Goal: Task Accomplishment & Management: Complete application form

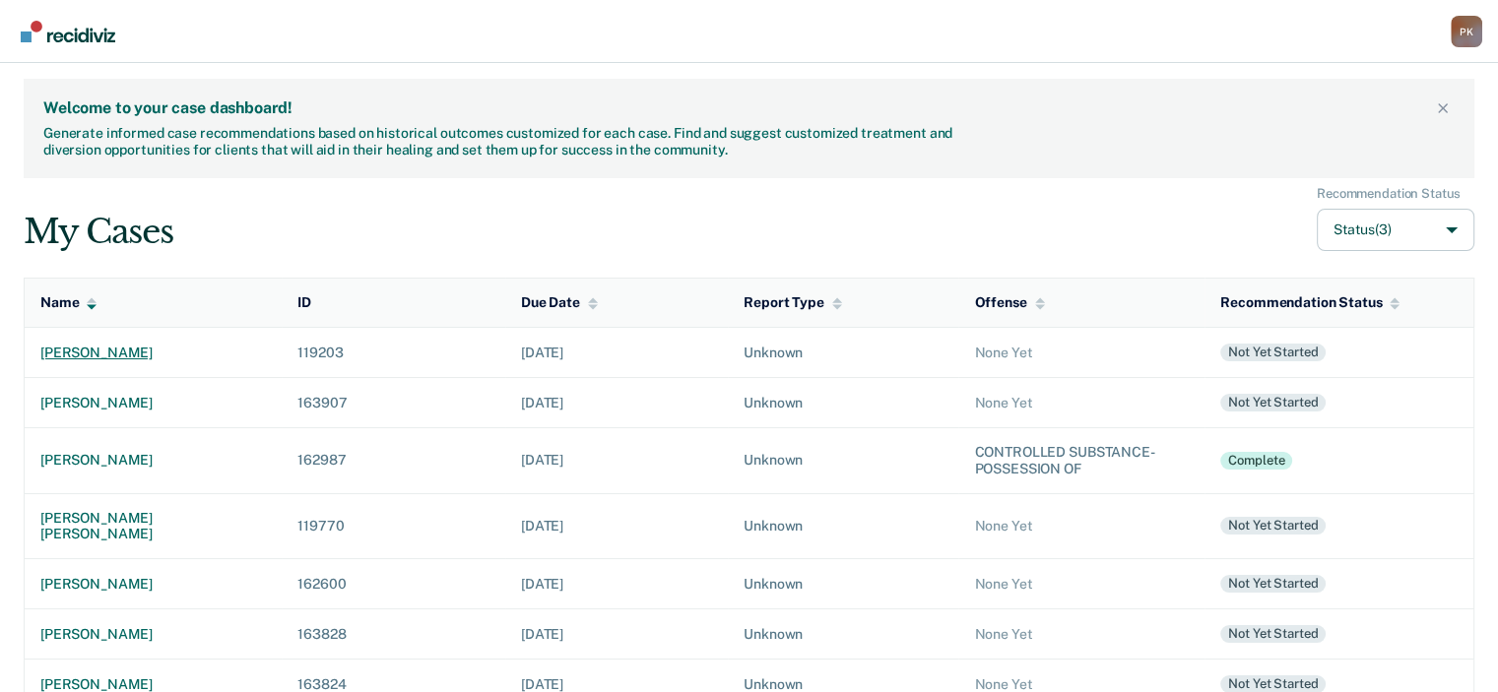
click at [146, 347] on div "[PERSON_NAME]" at bounding box center [153, 353] width 226 height 17
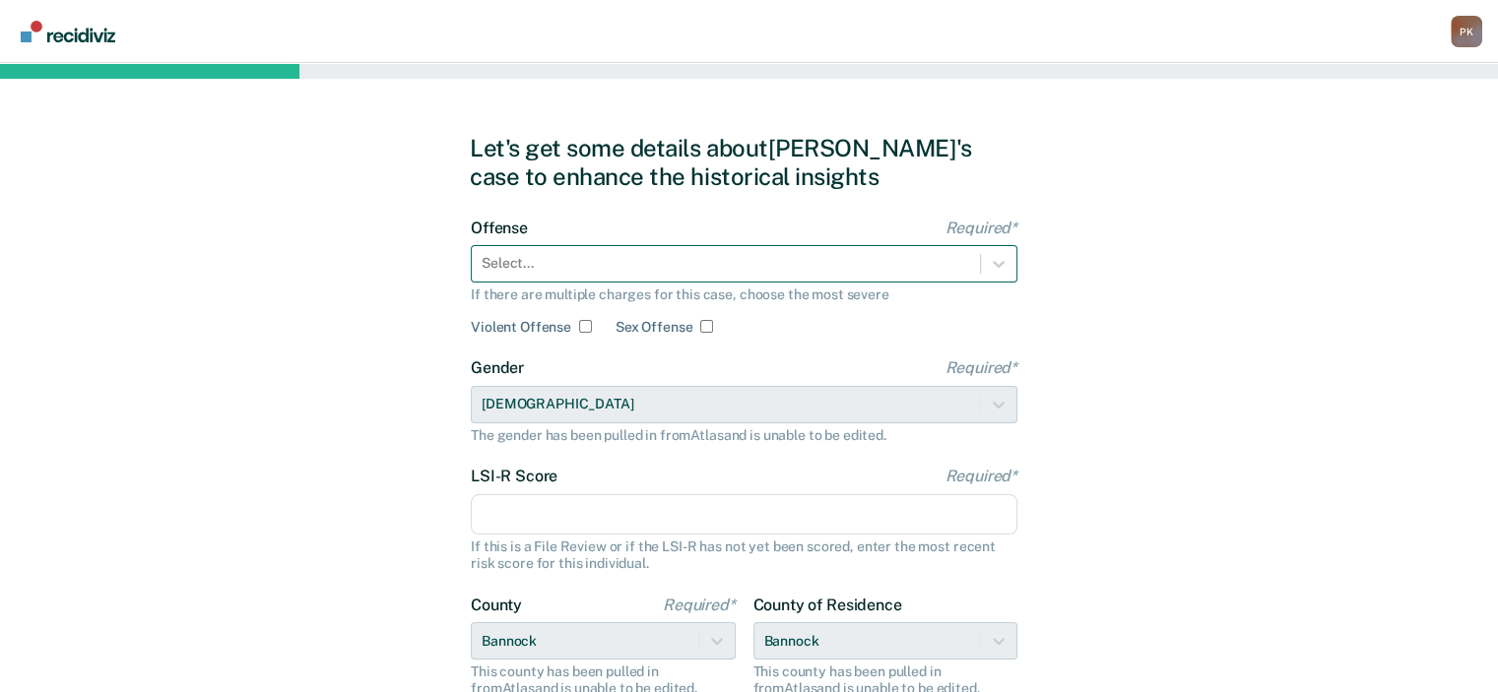
click at [756, 264] on div at bounding box center [726, 263] width 488 height 21
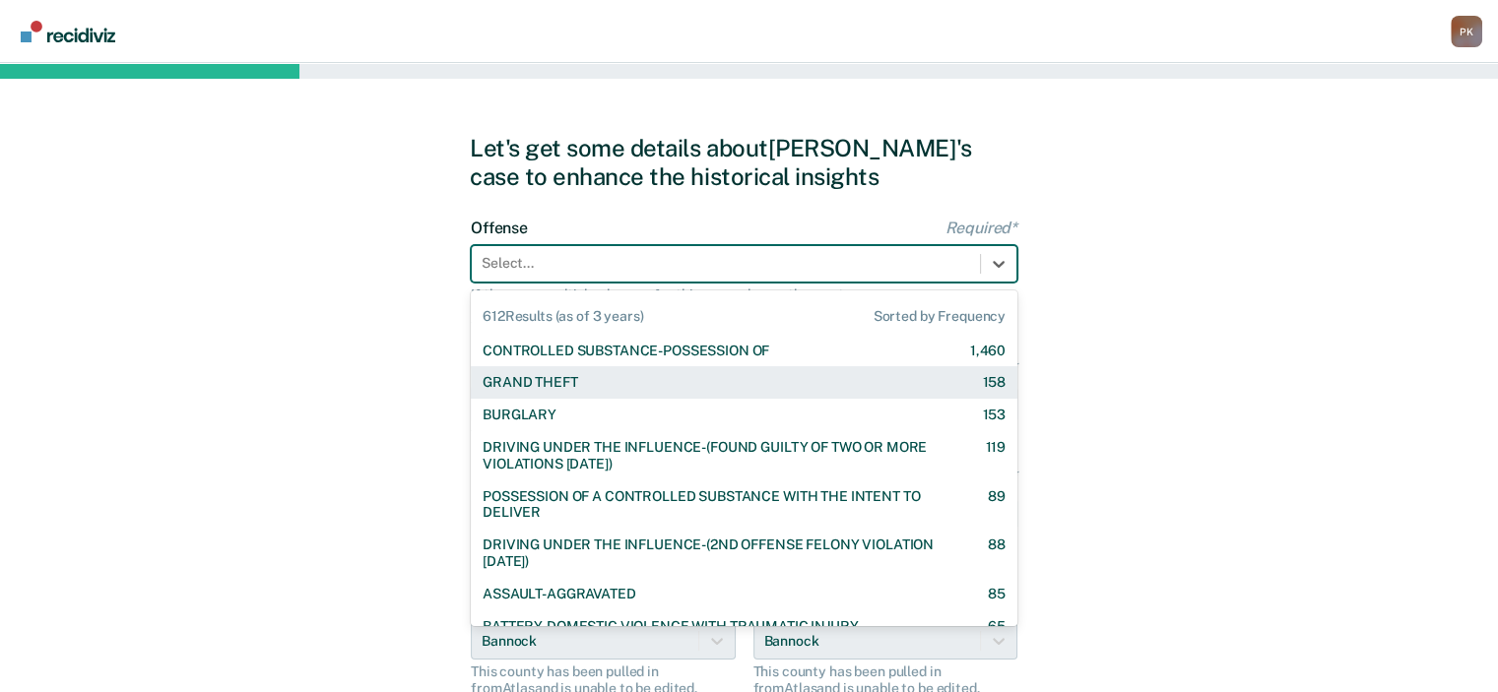
click at [579, 379] on div "GRAND THEFT 158" at bounding box center [744, 382] width 523 height 17
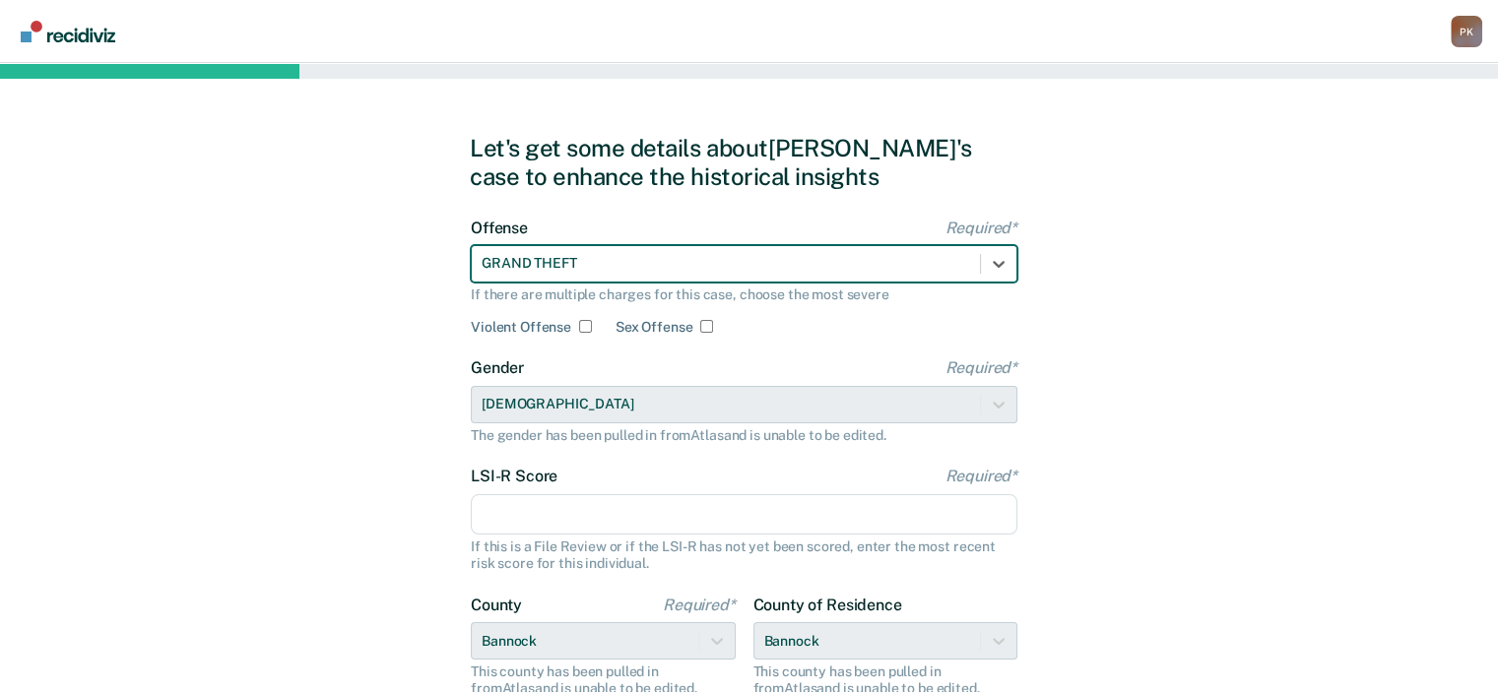
click at [891, 523] on input "LSI-R Score Required*" at bounding box center [744, 514] width 547 height 41
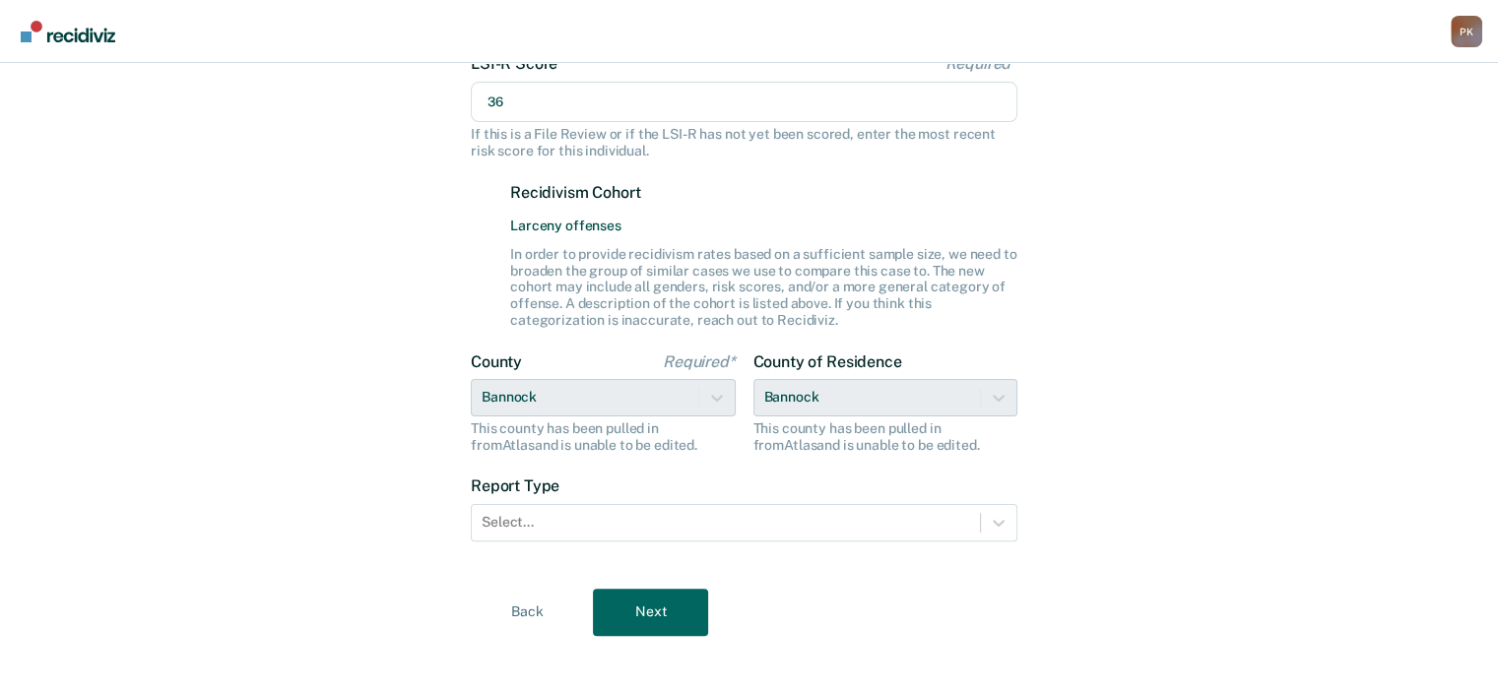
scroll to position [426, 0]
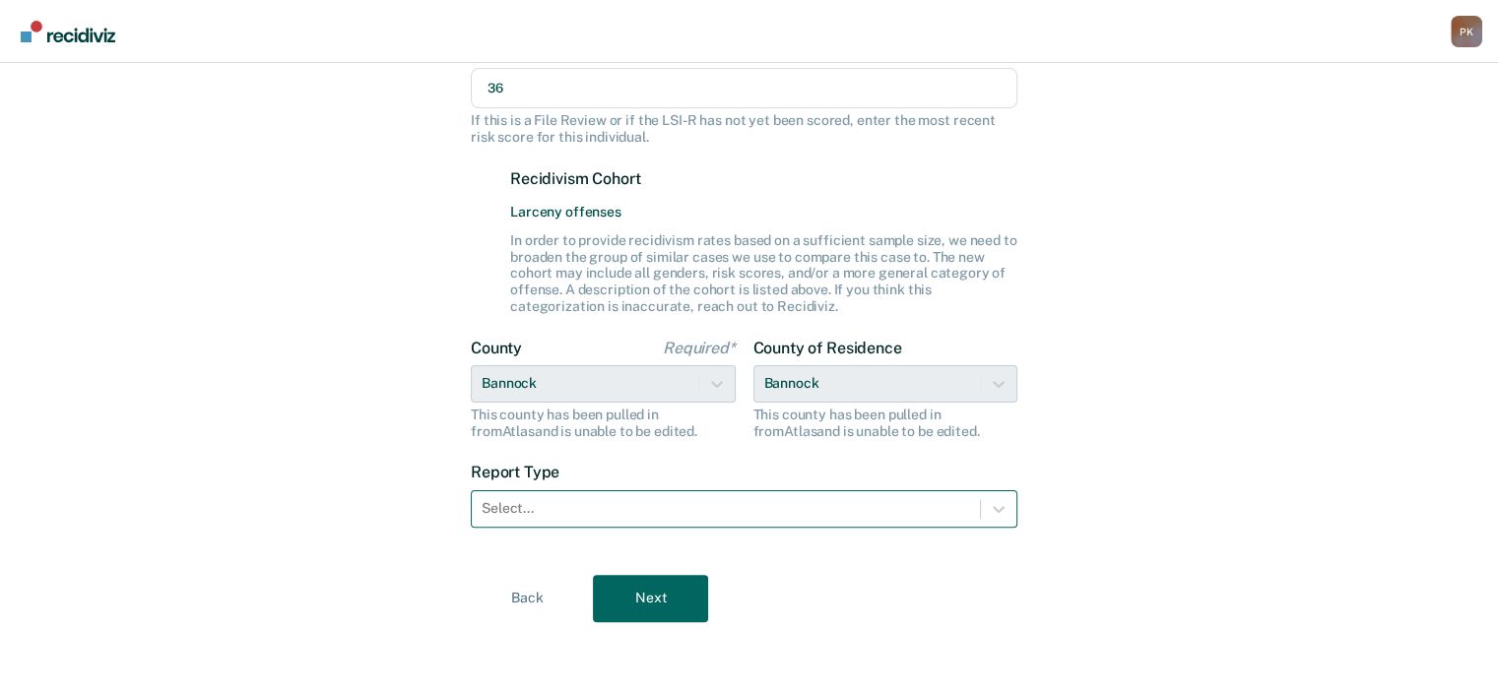
type input "36"
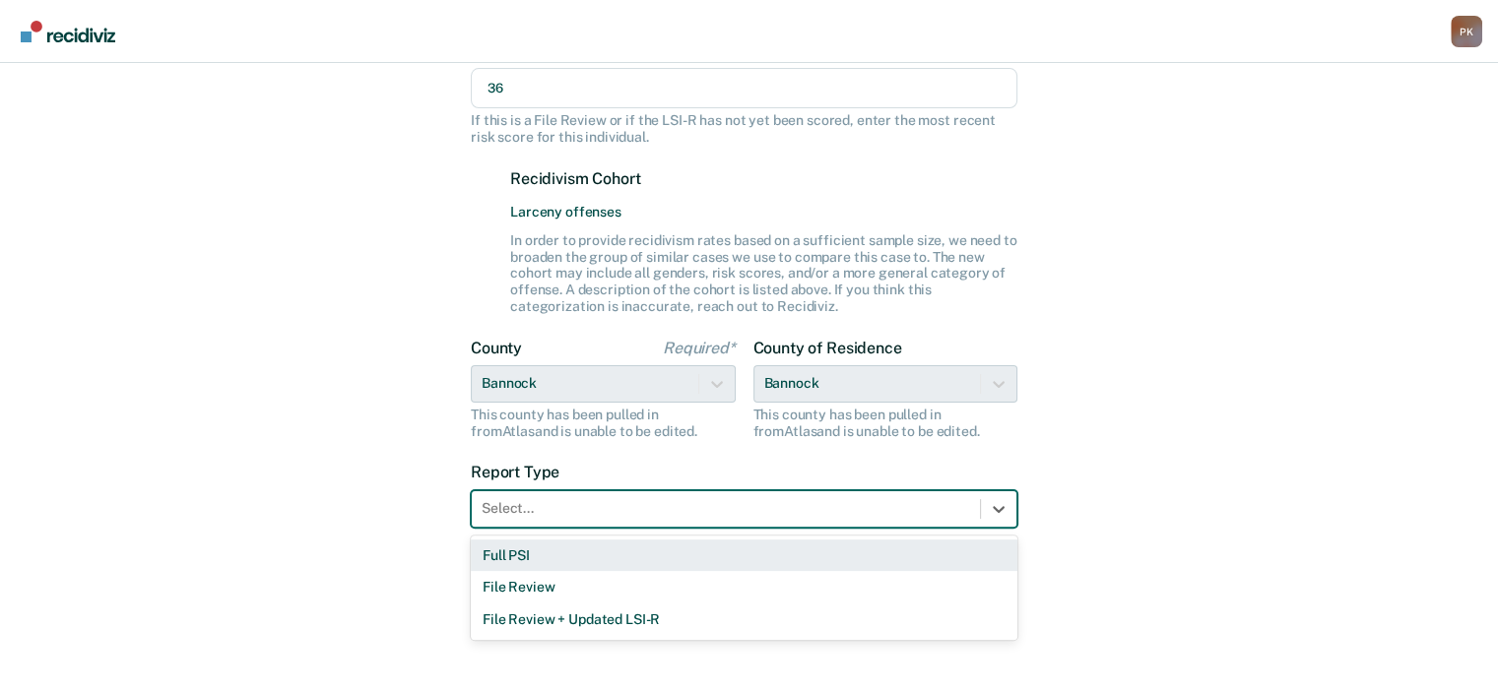
click at [812, 515] on div at bounding box center [726, 508] width 488 height 21
click at [583, 560] on div "Full PSI" at bounding box center [744, 556] width 547 height 33
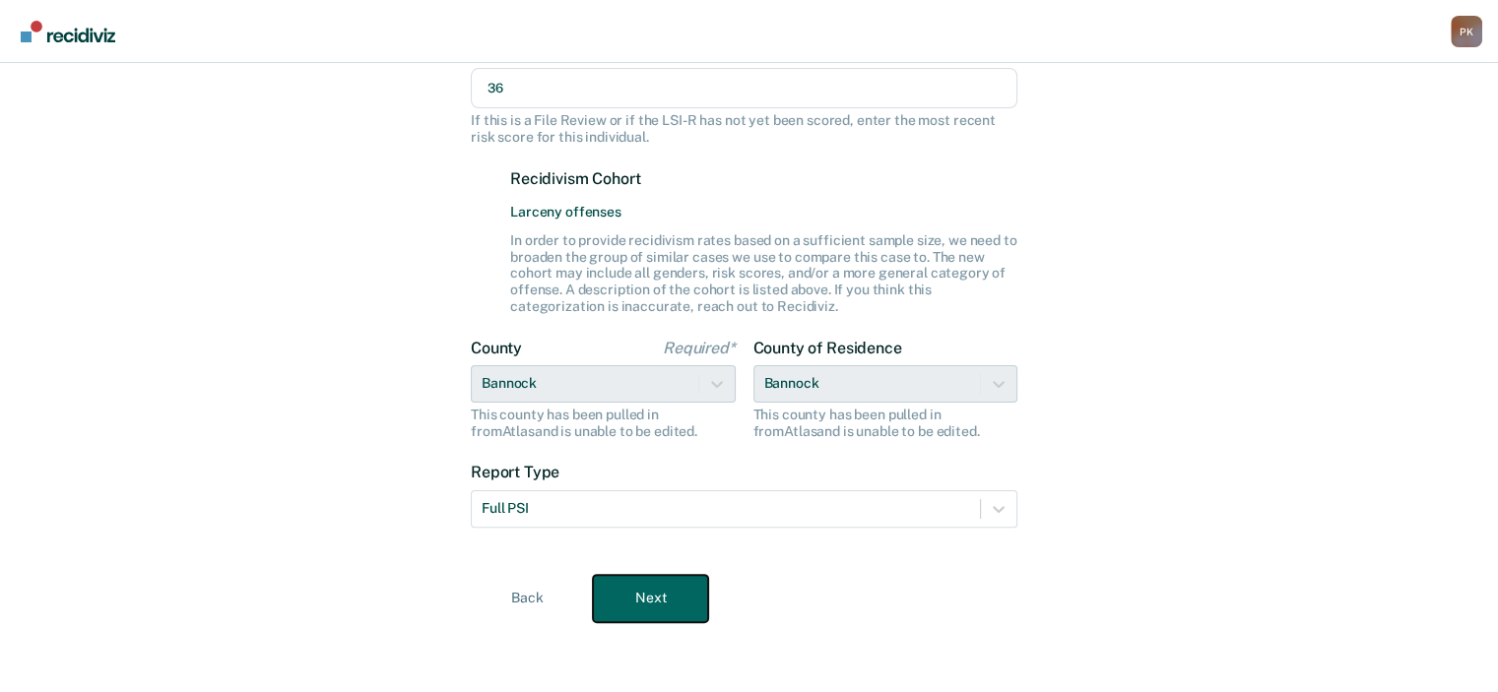
click at [662, 605] on button "Next" at bounding box center [650, 598] width 115 height 47
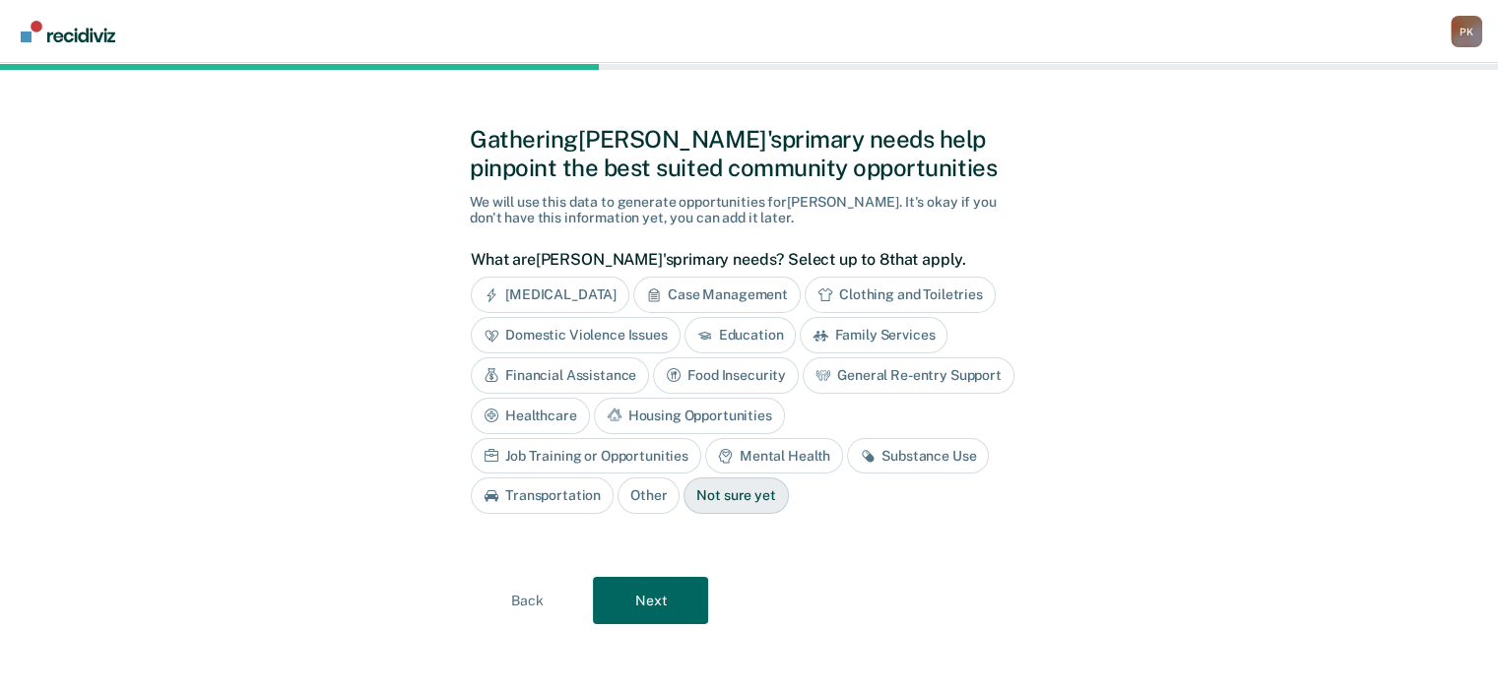
click at [530, 283] on div "[MEDICAL_DATA]" at bounding box center [550, 295] width 159 height 36
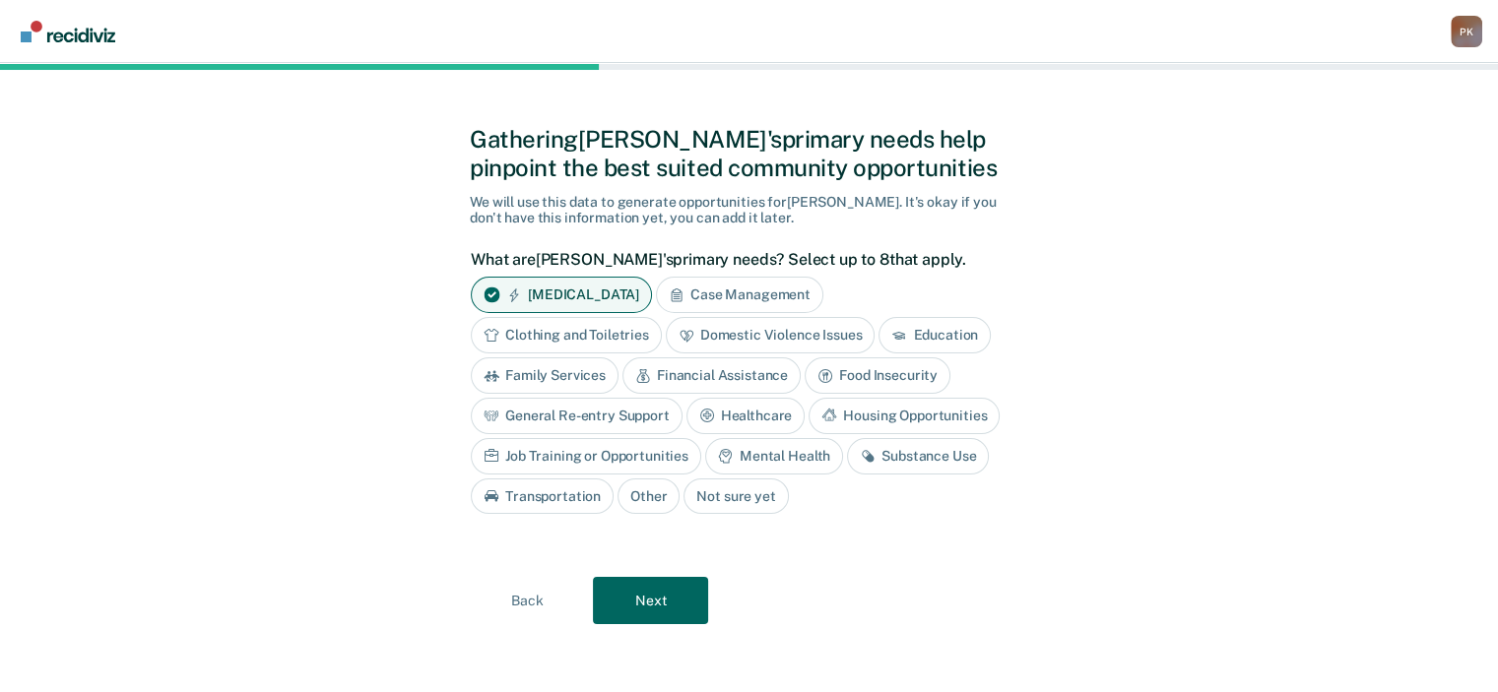
click at [625, 331] on div "Clothing and Toiletries" at bounding box center [566, 335] width 191 height 36
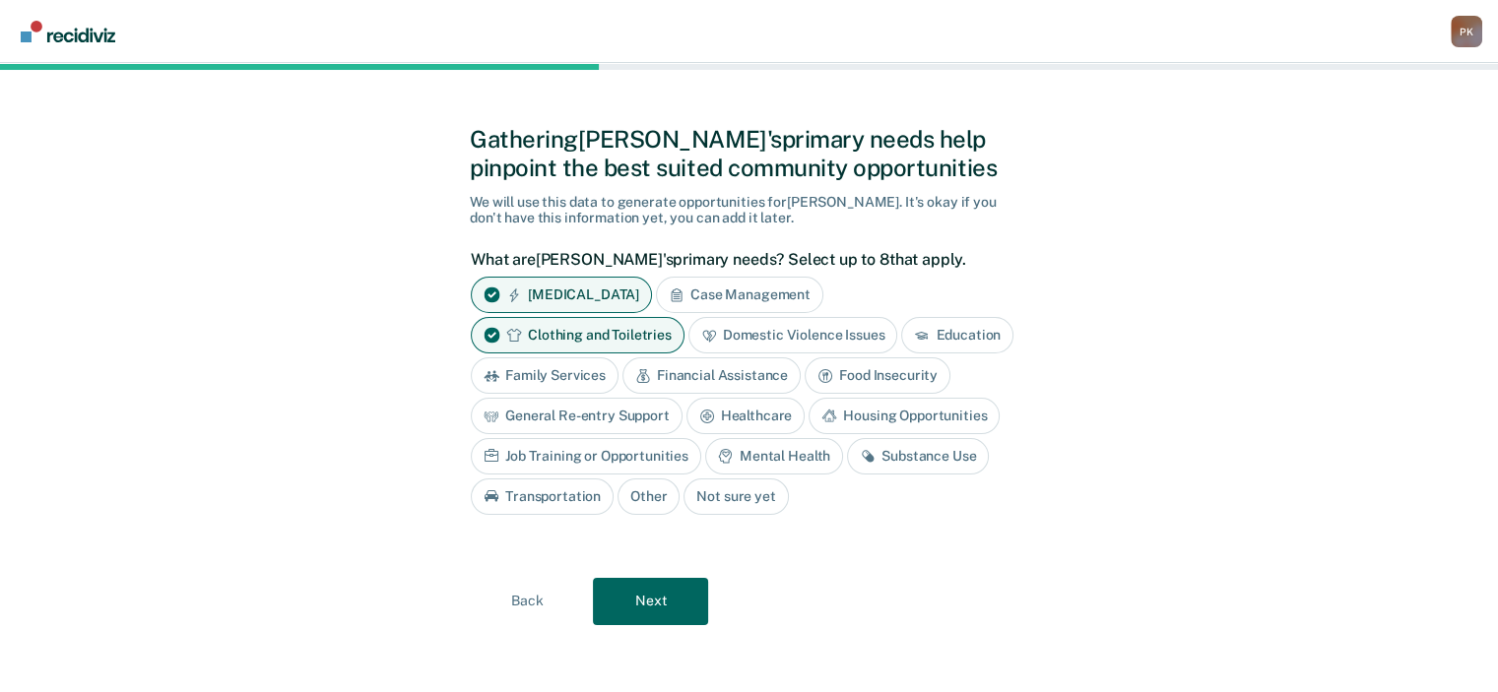
click at [650, 372] on div "Financial Assistance" at bounding box center [711, 376] width 178 height 36
click at [844, 416] on div "Housing Opportunities" at bounding box center [904, 416] width 191 height 36
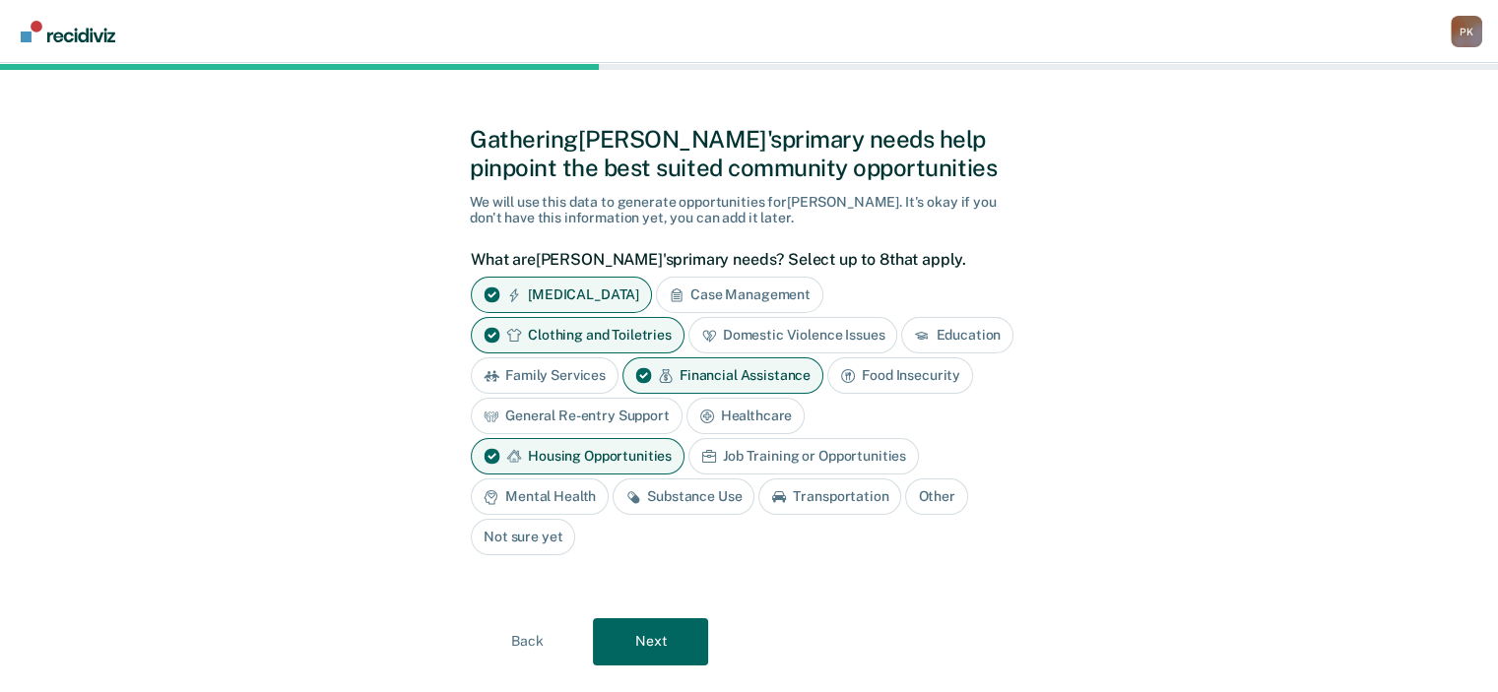
click at [729, 452] on div "Job Training or Opportunities" at bounding box center [803, 456] width 230 height 36
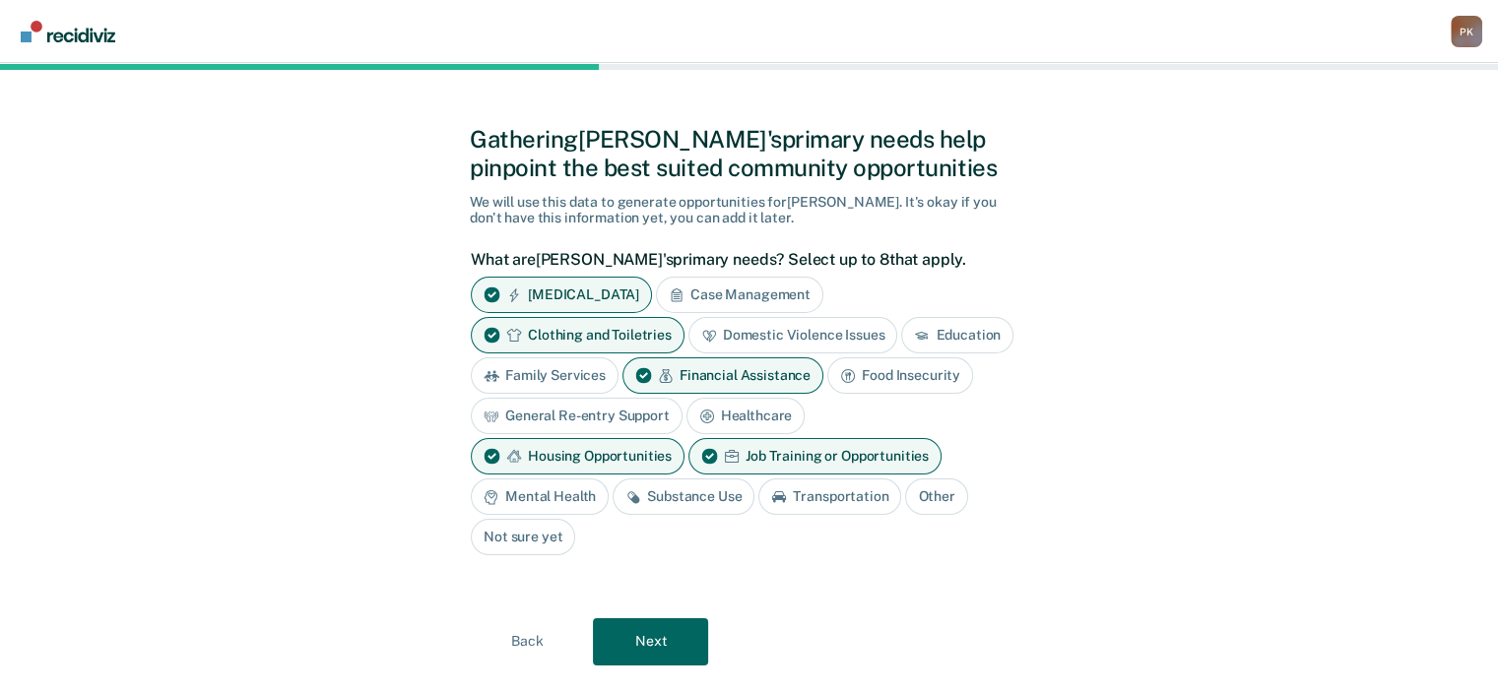
click at [692, 497] on div "Substance Use" at bounding box center [684, 497] width 142 height 36
click at [808, 494] on div "Transportation" at bounding box center [852, 497] width 143 height 36
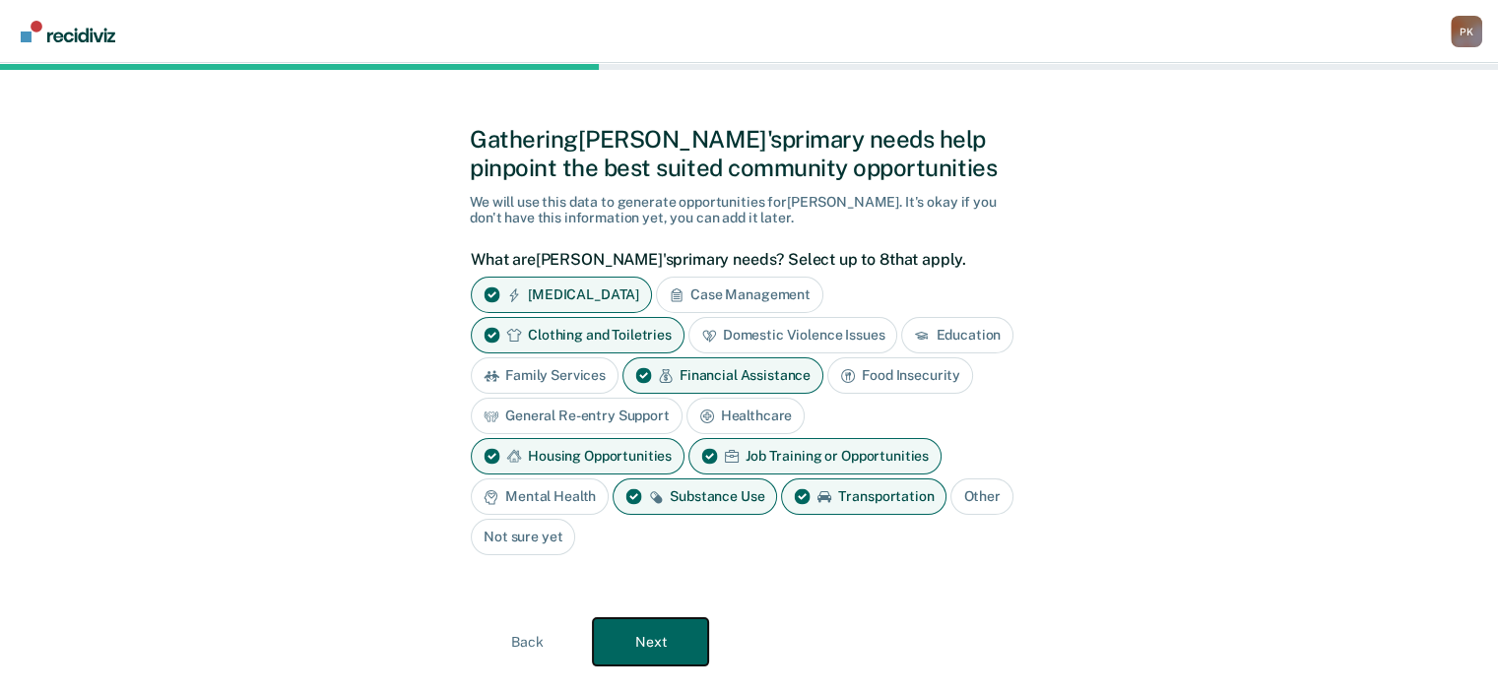
click at [688, 637] on button "Next" at bounding box center [650, 641] width 115 height 47
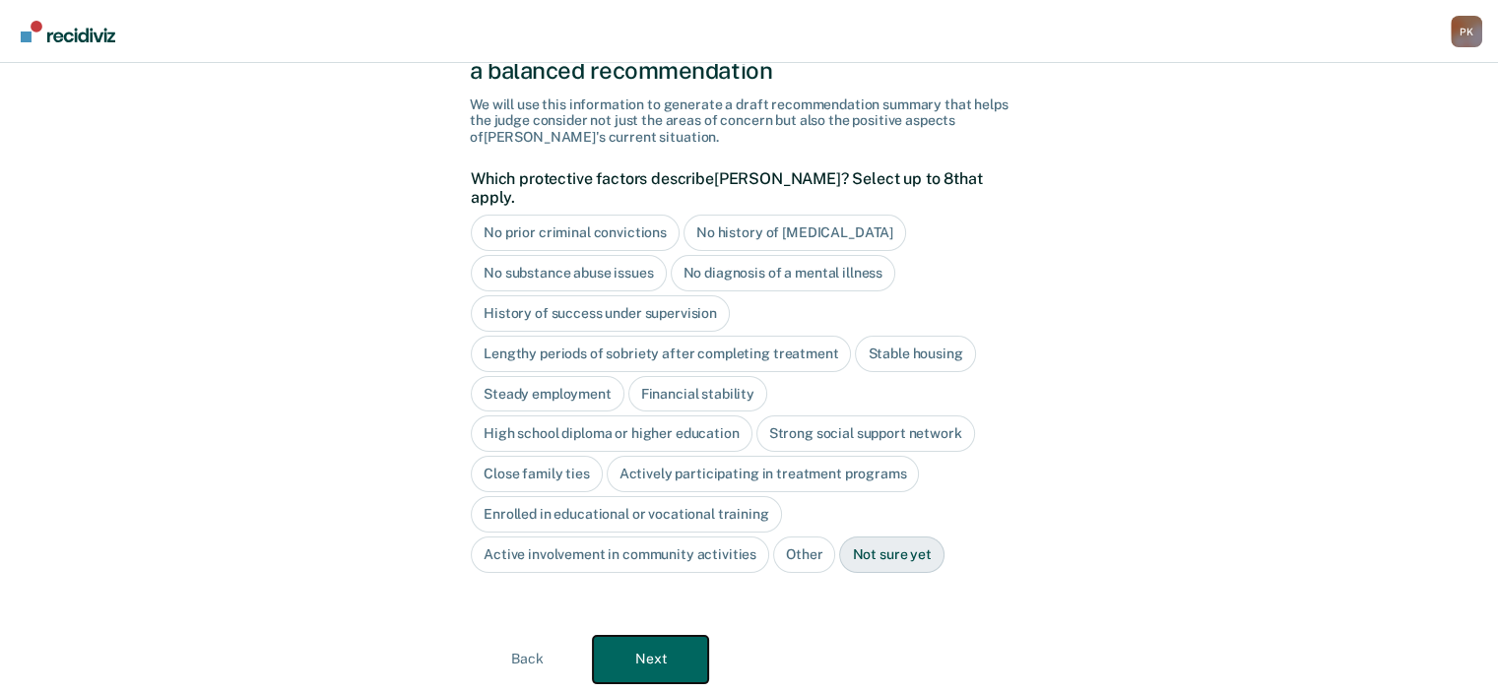
scroll to position [107, 0]
click at [723, 415] on div "High school diploma or higher education" at bounding box center [612, 433] width 282 height 36
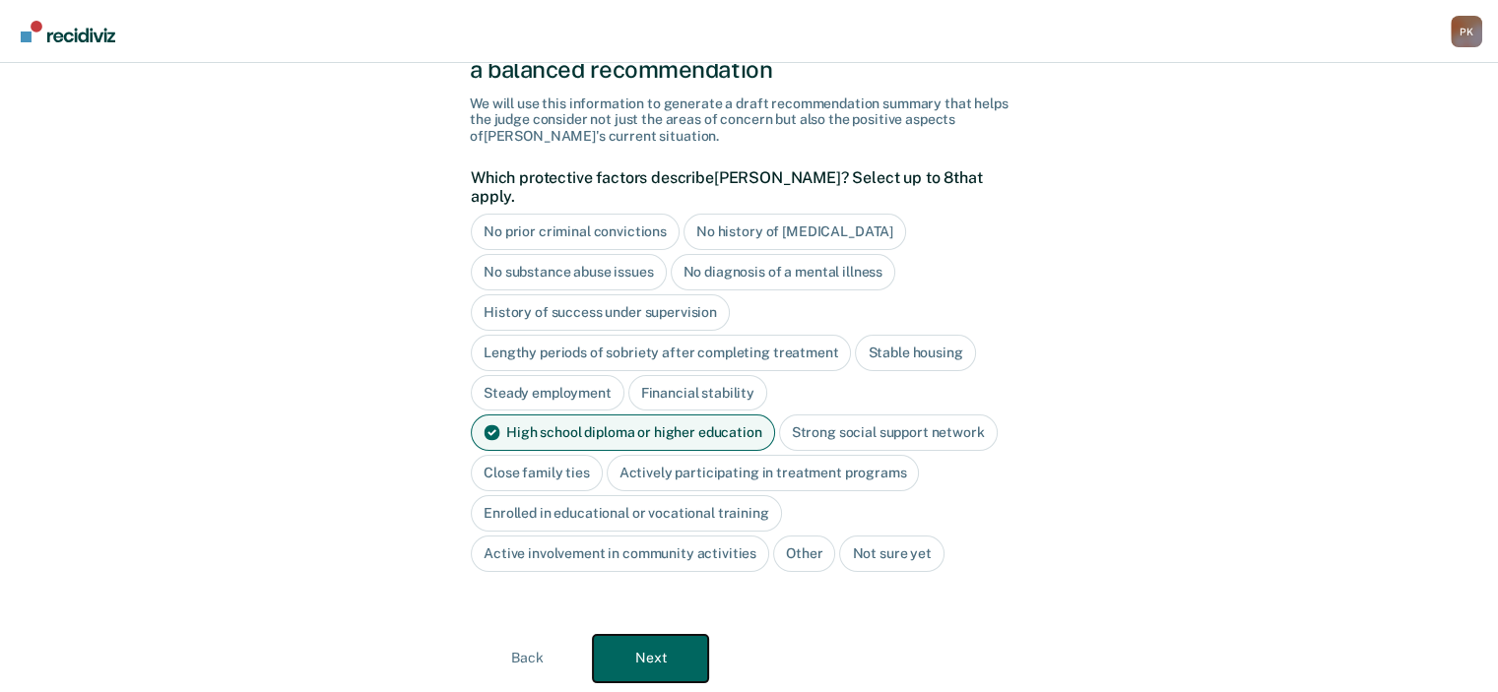
click at [646, 643] on button "Next" at bounding box center [650, 658] width 115 height 47
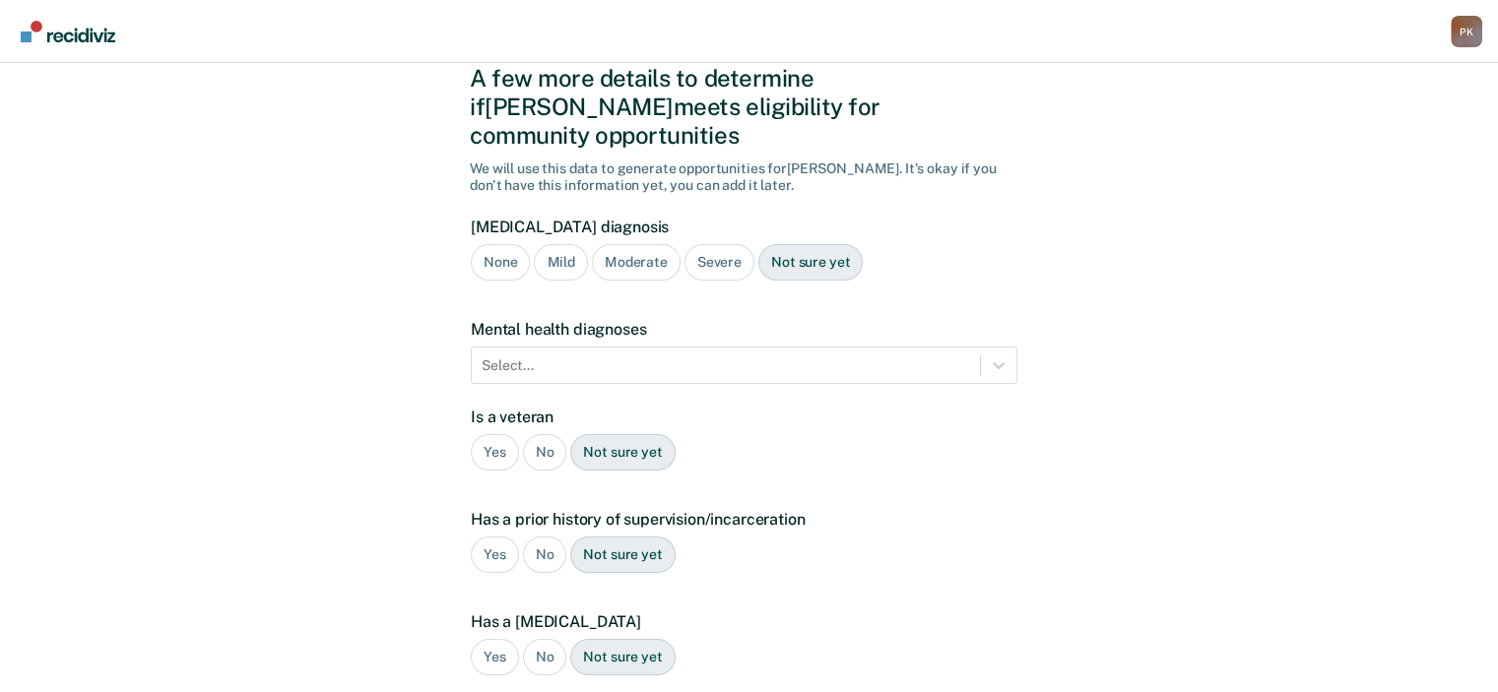
scroll to position [0, 0]
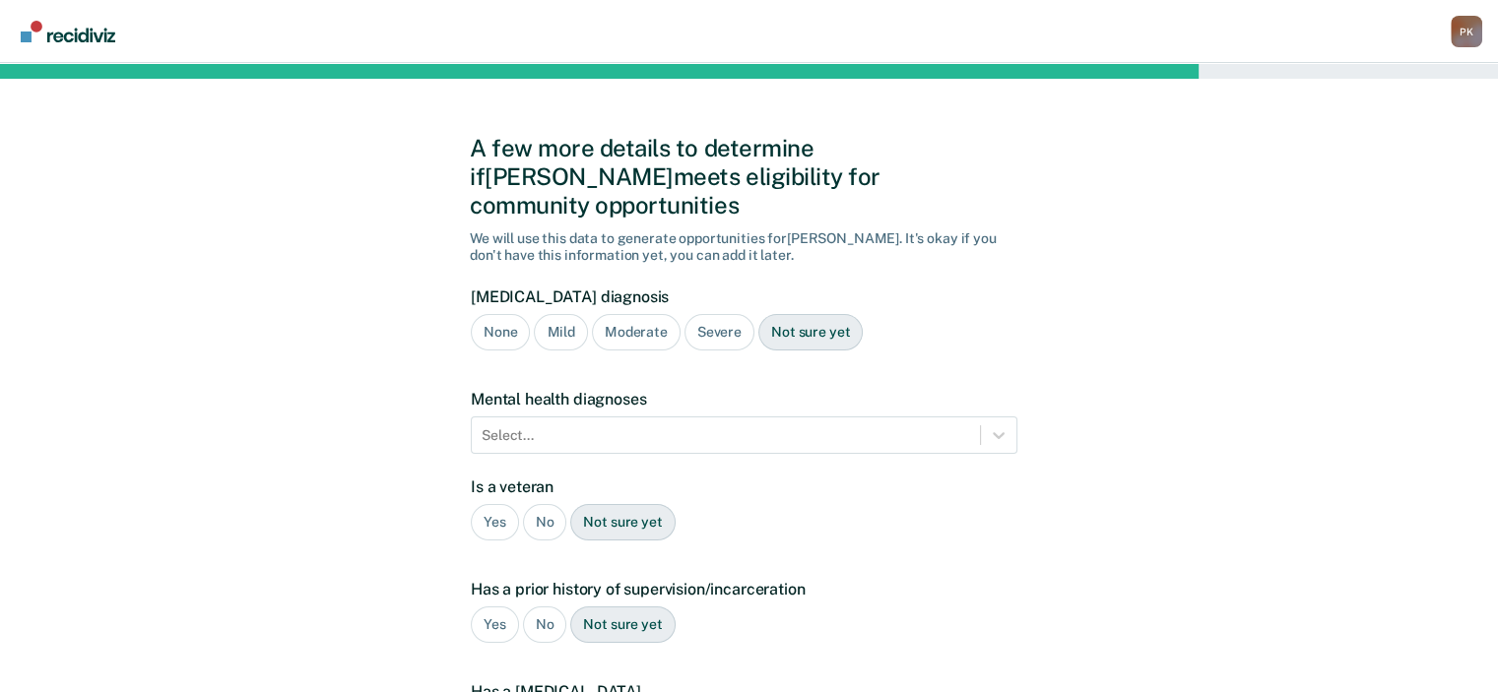
click at [708, 314] on div "Severe" at bounding box center [719, 332] width 70 height 36
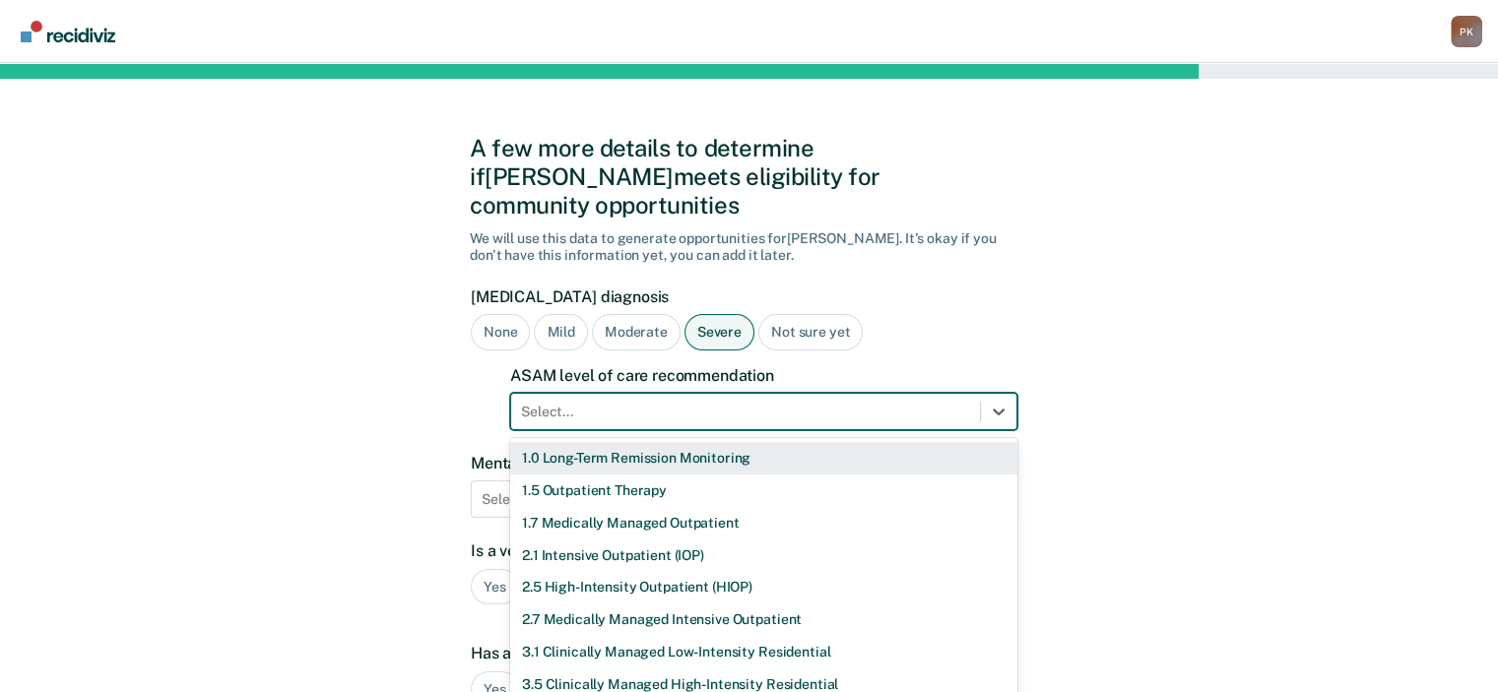
click at [764, 389] on form "[MEDICAL_DATA] diagnosis None Mild Moderate Severe Not sure yet ASAM level of c…" at bounding box center [744, 671] width 547 height 766
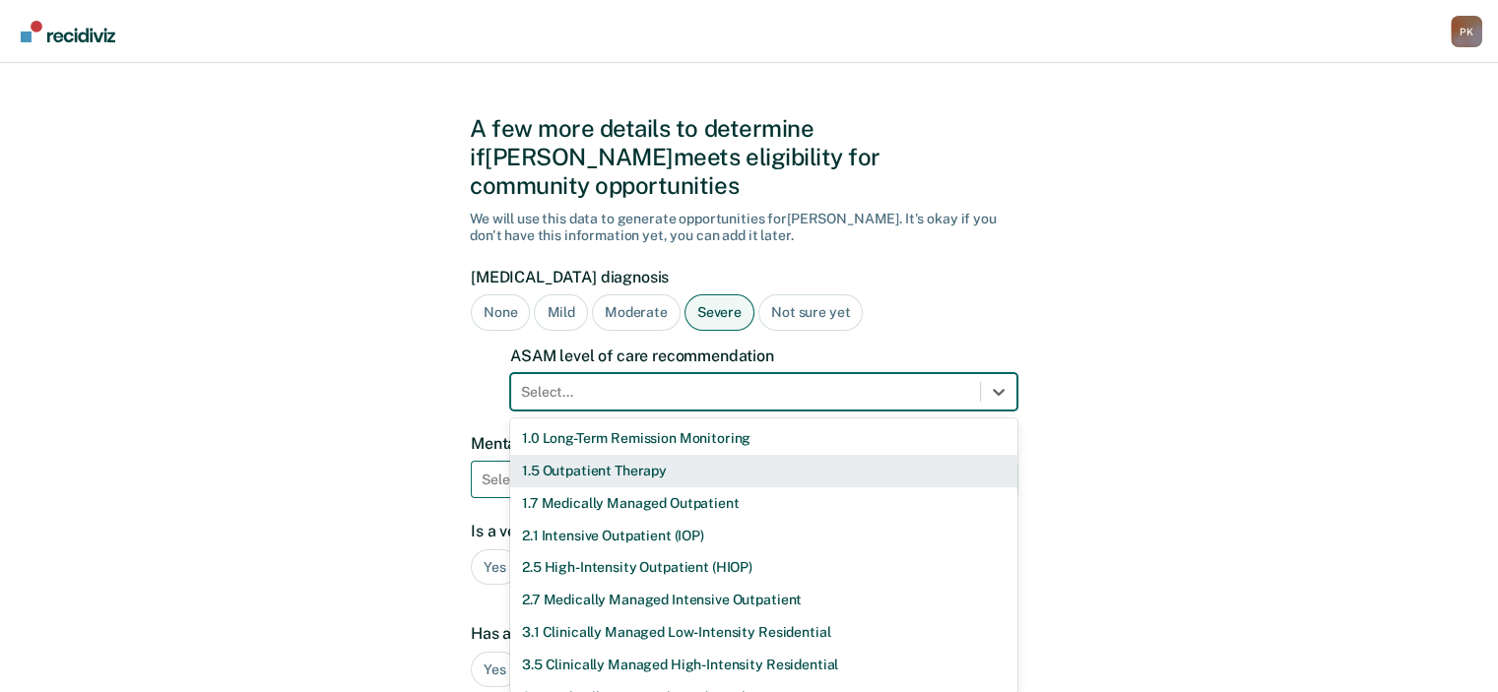
click at [685, 455] on div "1.5 Outpatient Therapy" at bounding box center [763, 471] width 507 height 33
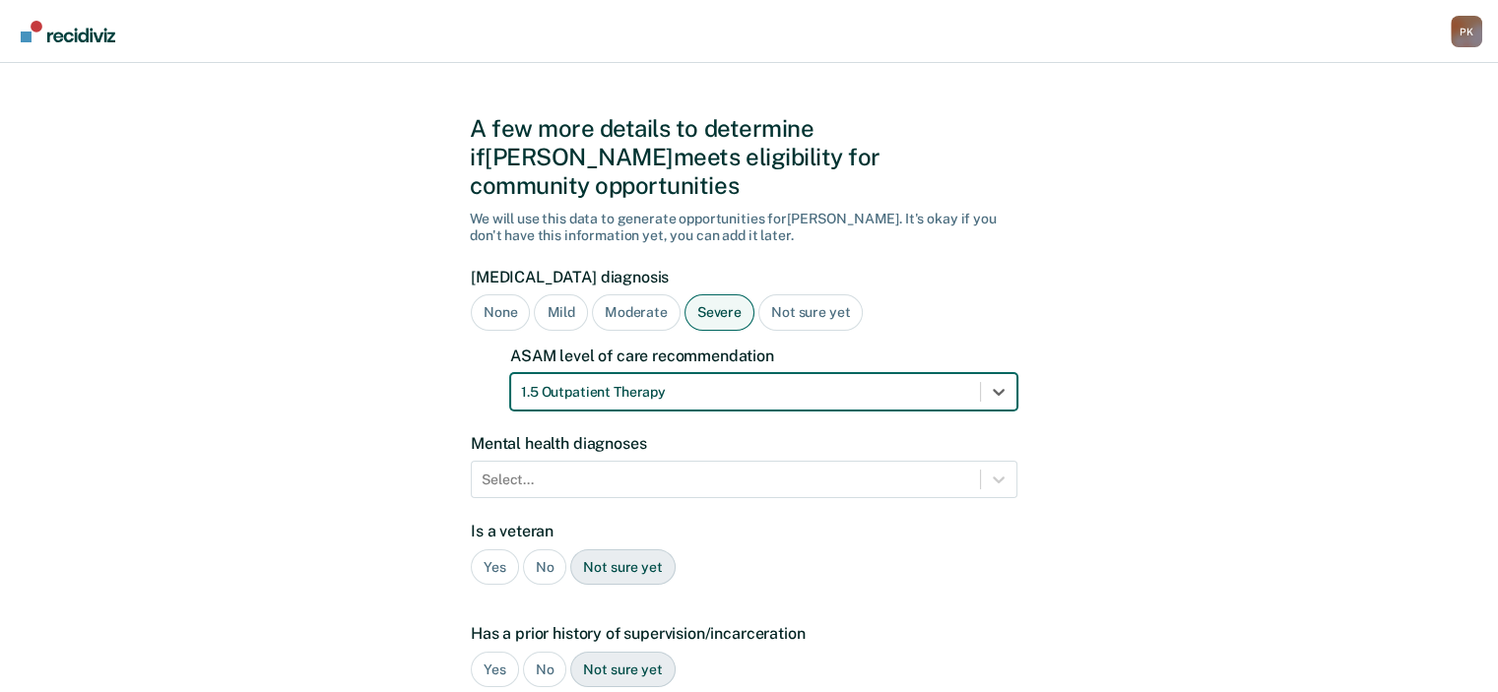
click at [759, 461] on div "Select..." at bounding box center [744, 479] width 547 height 37
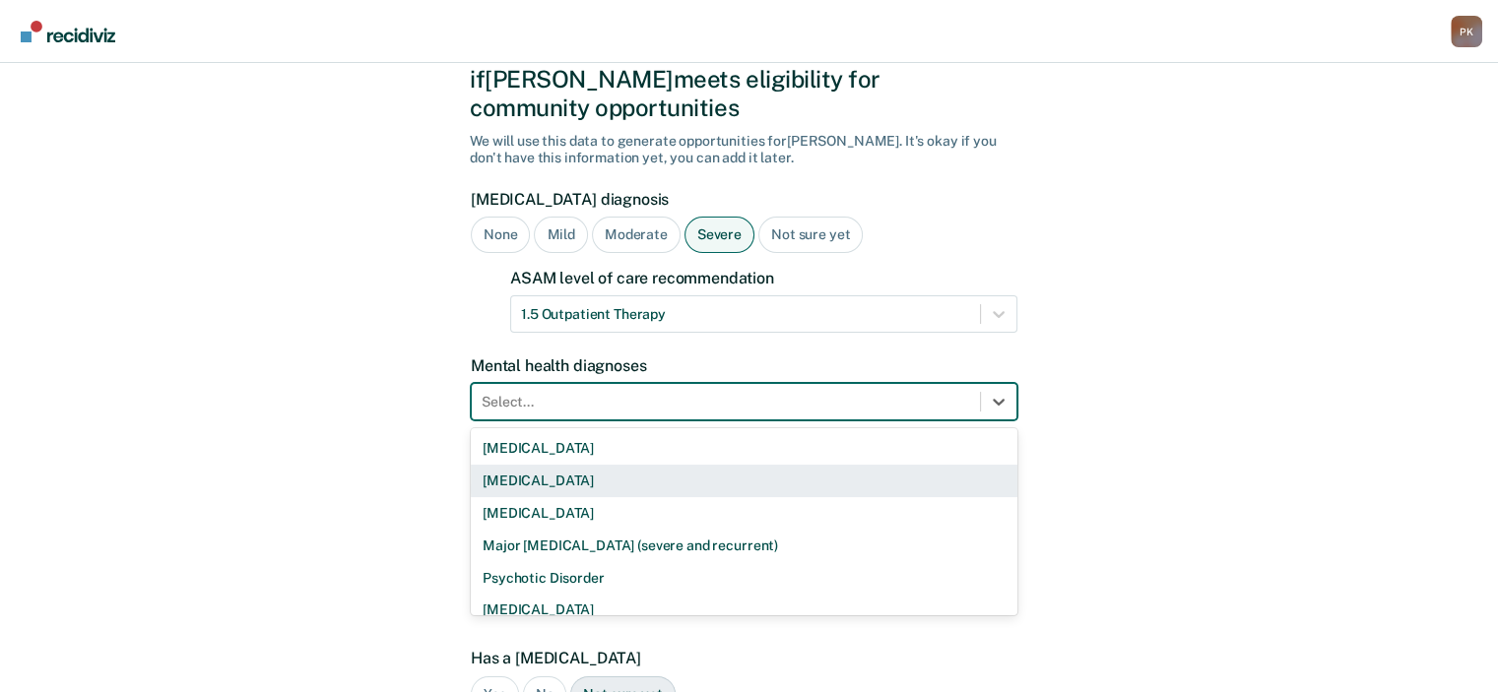
scroll to position [108, 0]
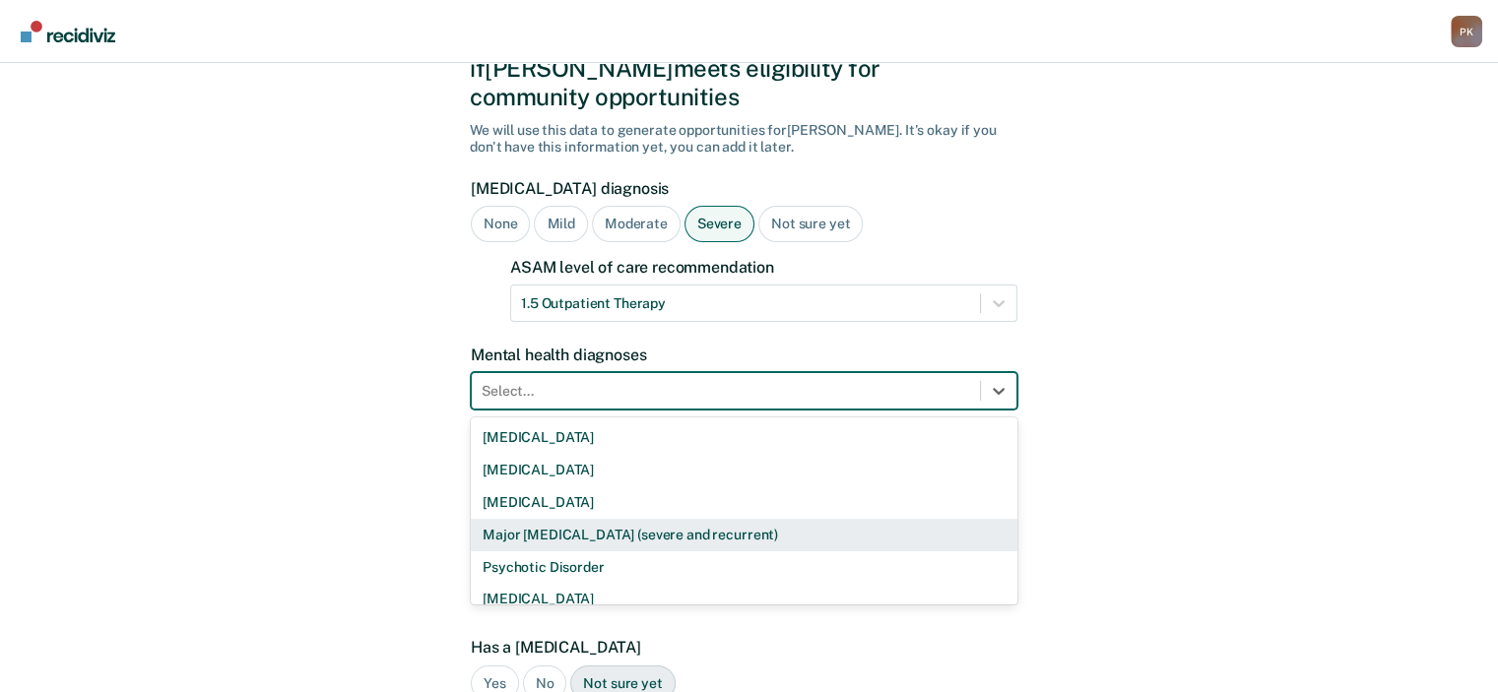
click at [749, 519] on div "Major [MEDICAL_DATA] (severe and recurrent)" at bounding box center [744, 535] width 547 height 33
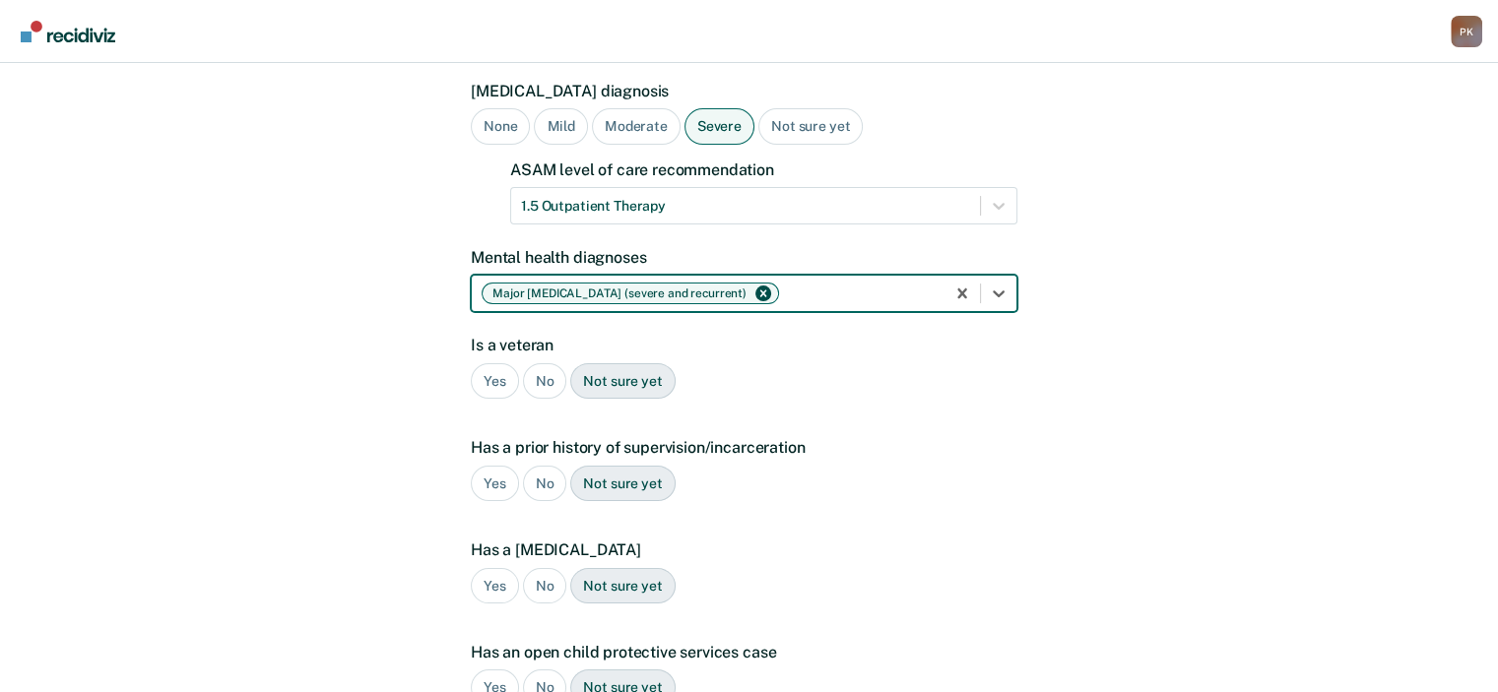
scroll to position [207, 0]
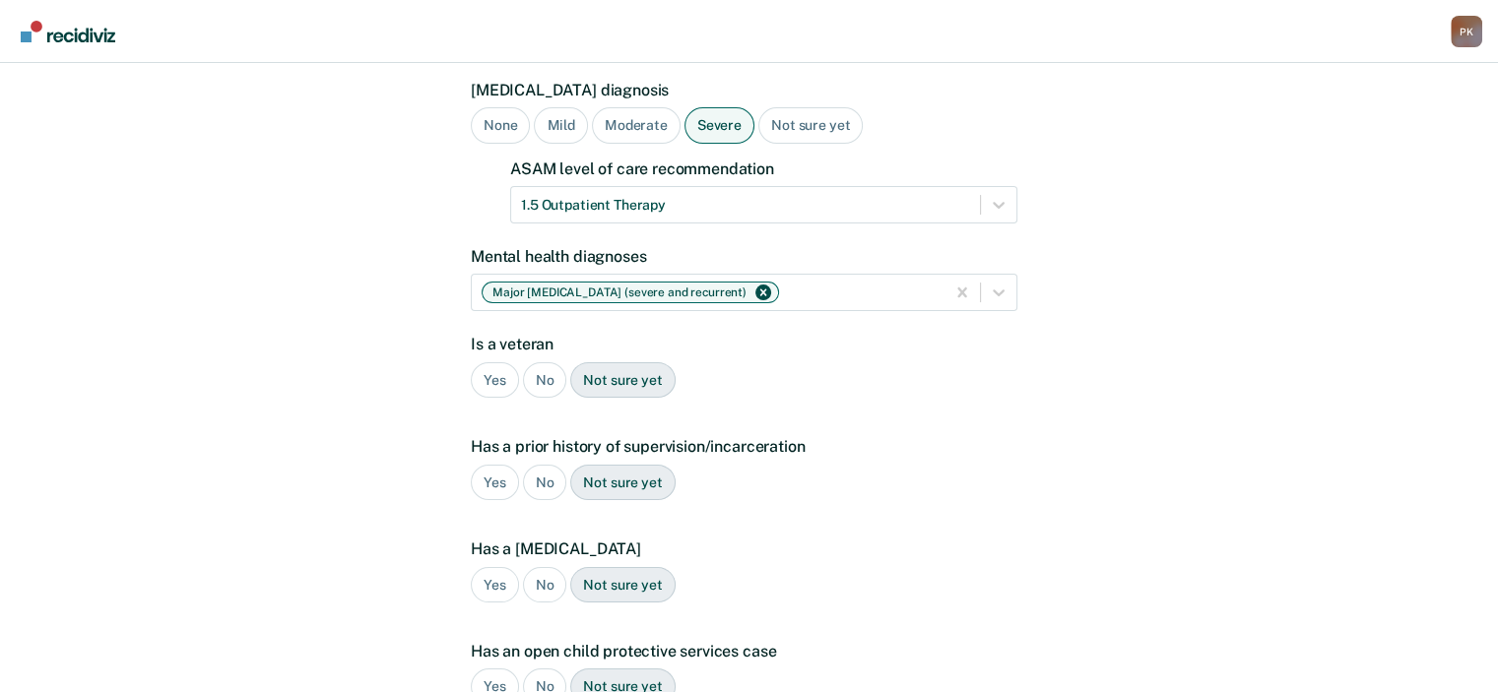
click at [532, 362] on div "No" at bounding box center [545, 380] width 44 height 36
click at [487, 465] on div "Yes" at bounding box center [495, 483] width 48 height 36
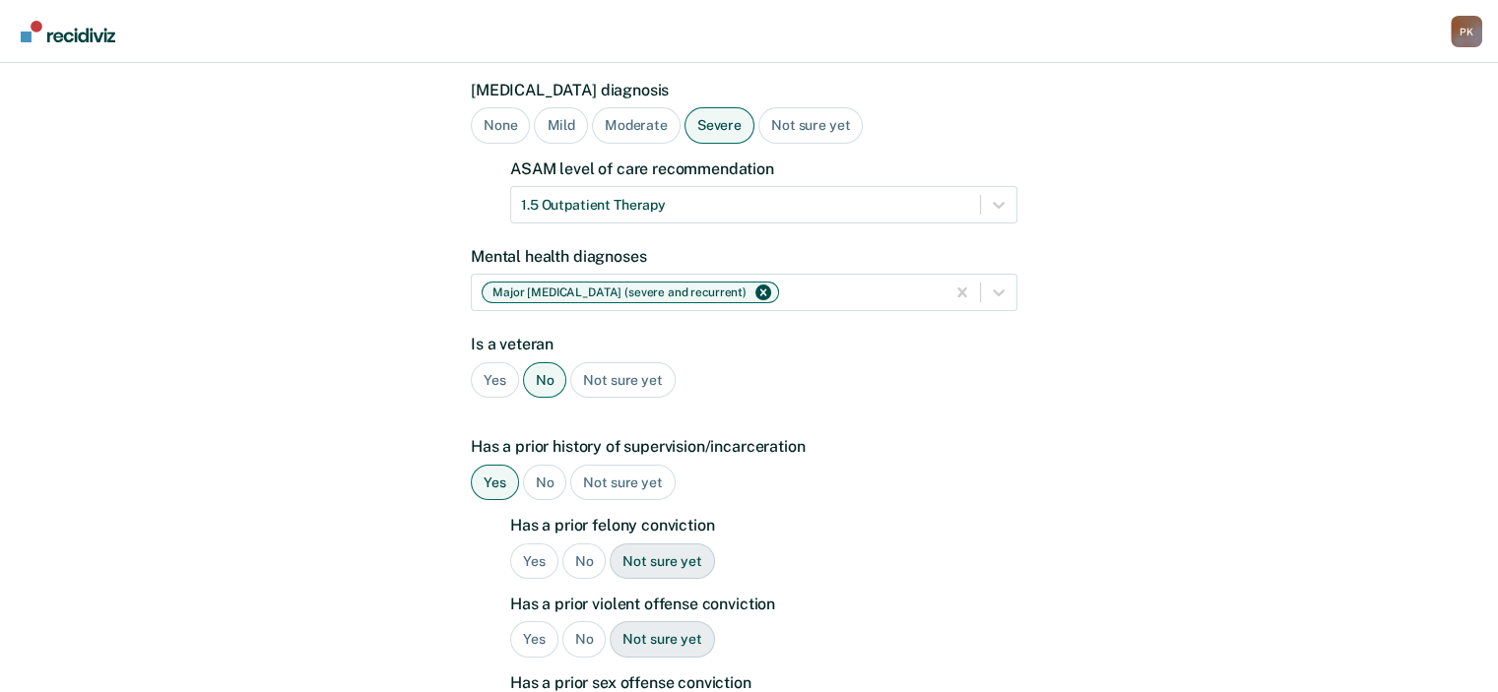
drag, startPoint x: 543, startPoint y: 529, endPoint x: 626, endPoint y: 523, distance: 83.9
click at [544, 544] on div "Yes" at bounding box center [534, 562] width 48 height 36
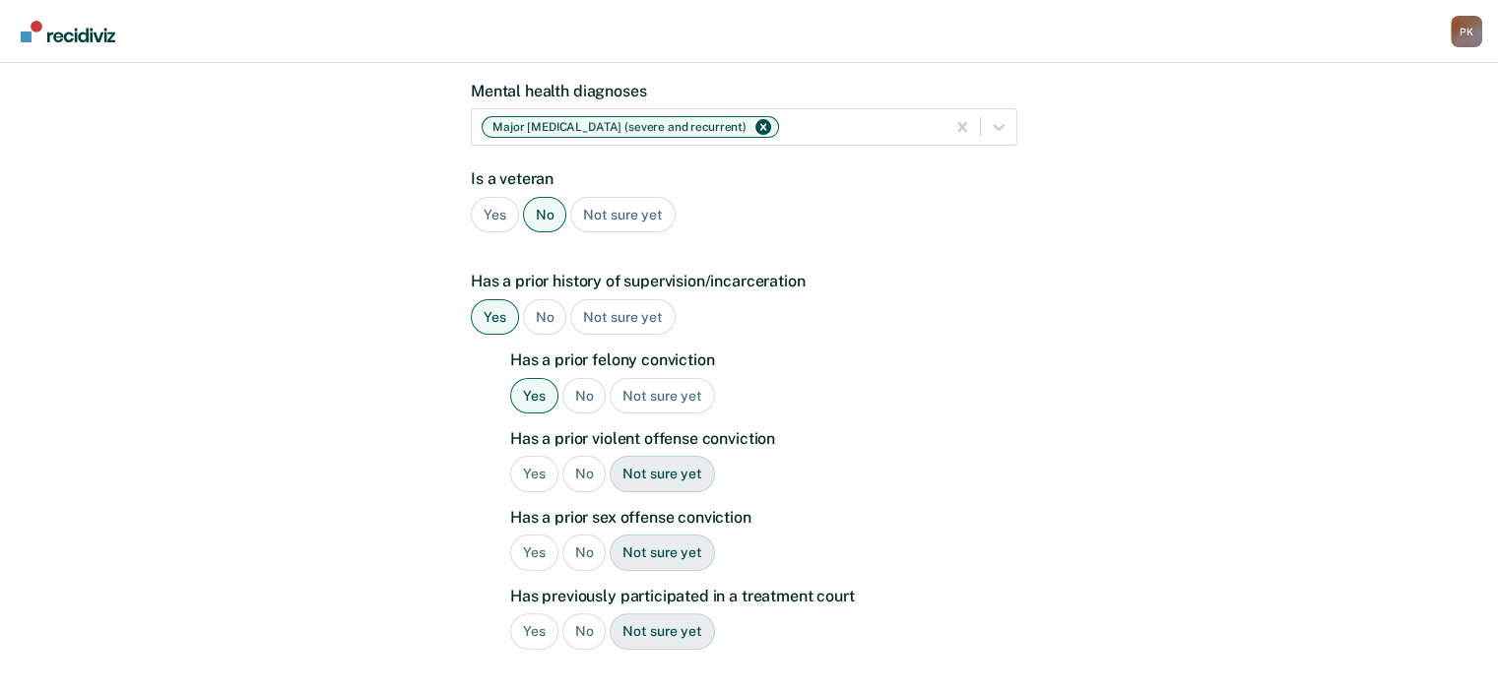
scroll to position [404, 0]
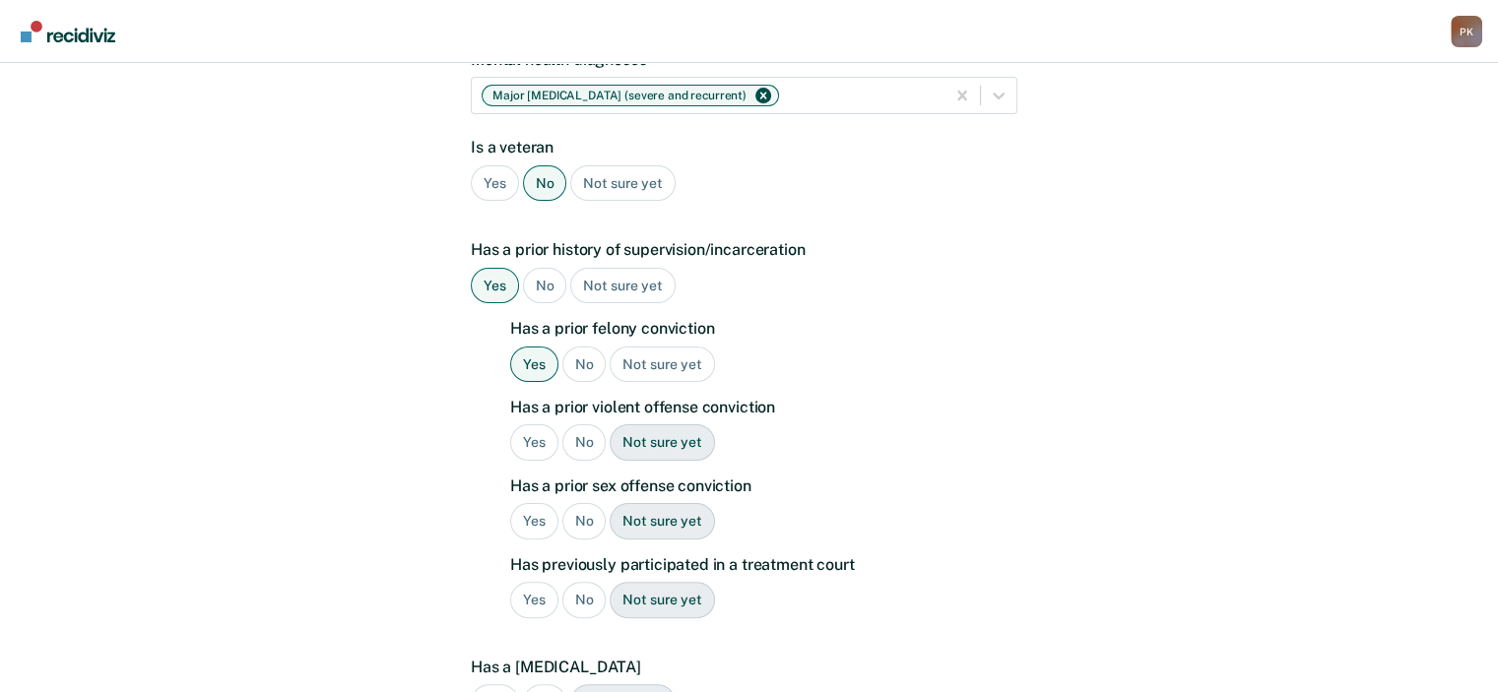
click at [528, 424] on div "Yes" at bounding box center [534, 442] width 48 height 36
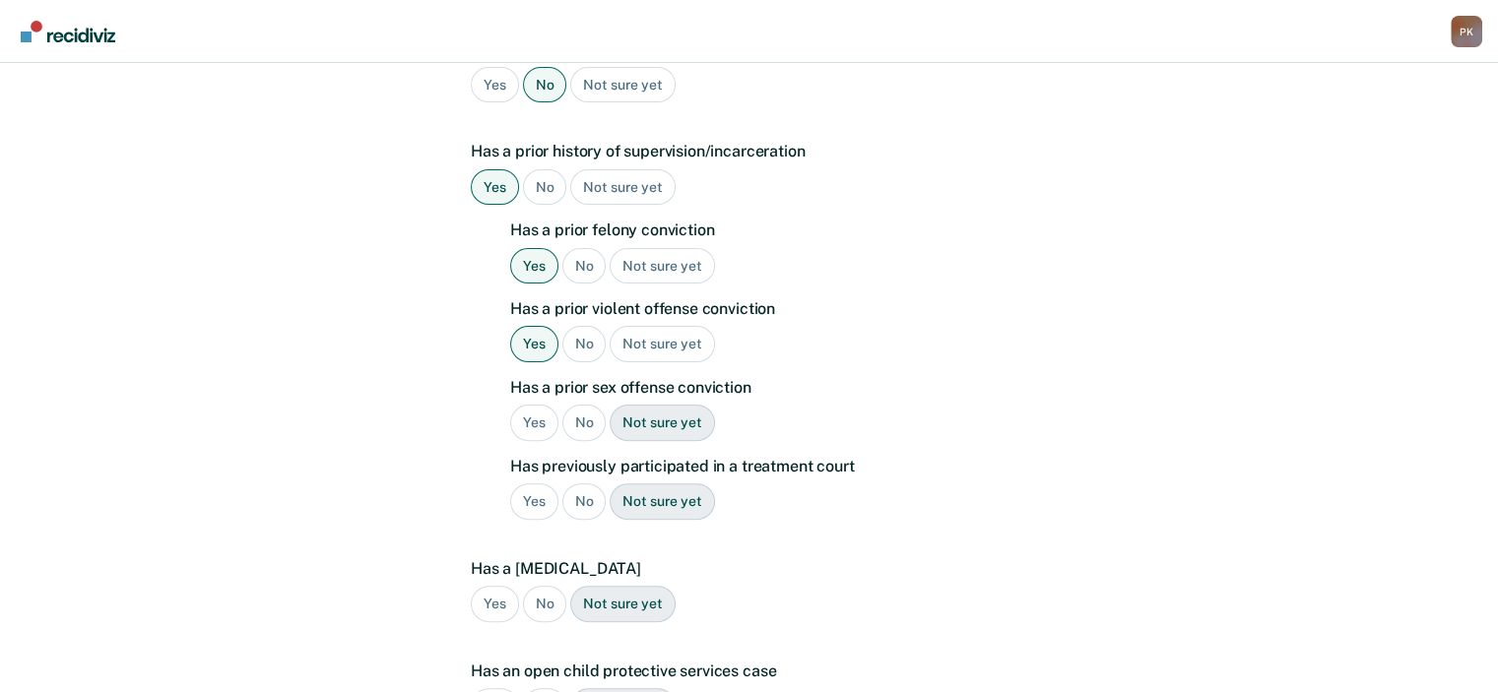
click at [581, 405] on div "No" at bounding box center [584, 423] width 44 height 36
click at [543, 484] on div "Yes" at bounding box center [534, 502] width 48 height 36
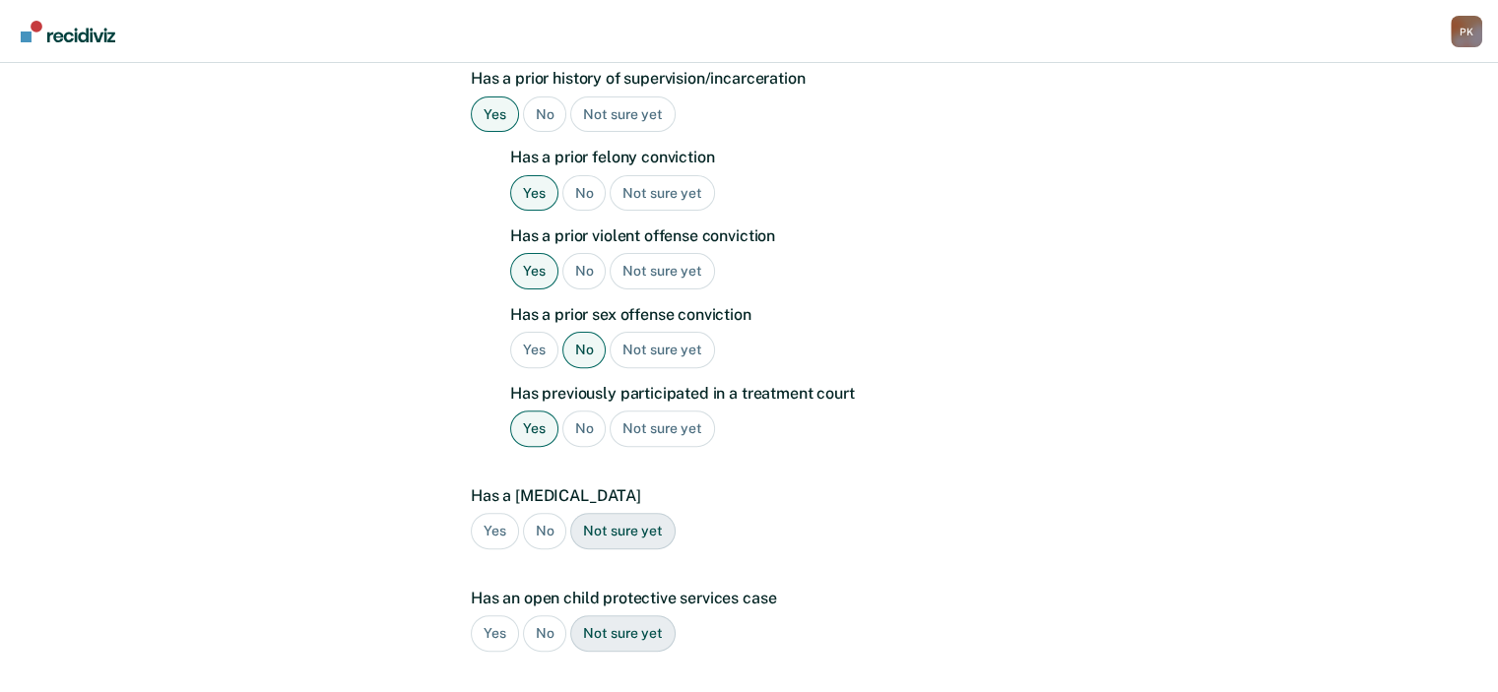
scroll to position [786, 0]
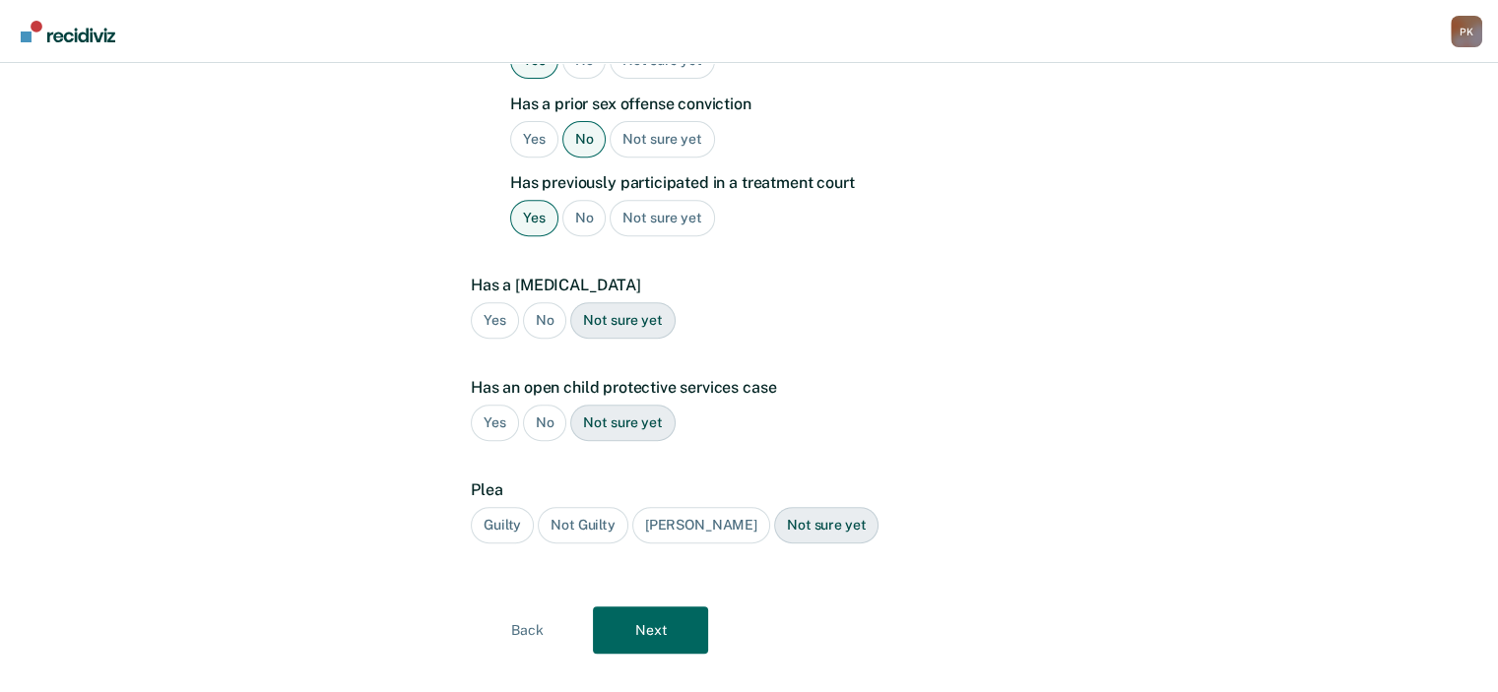
click at [547, 302] on div "No" at bounding box center [545, 320] width 44 height 36
click at [552, 405] on div "No" at bounding box center [545, 423] width 44 height 36
click at [510, 507] on div "Guilty" at bounding box center [502, 525] width 63 height 36
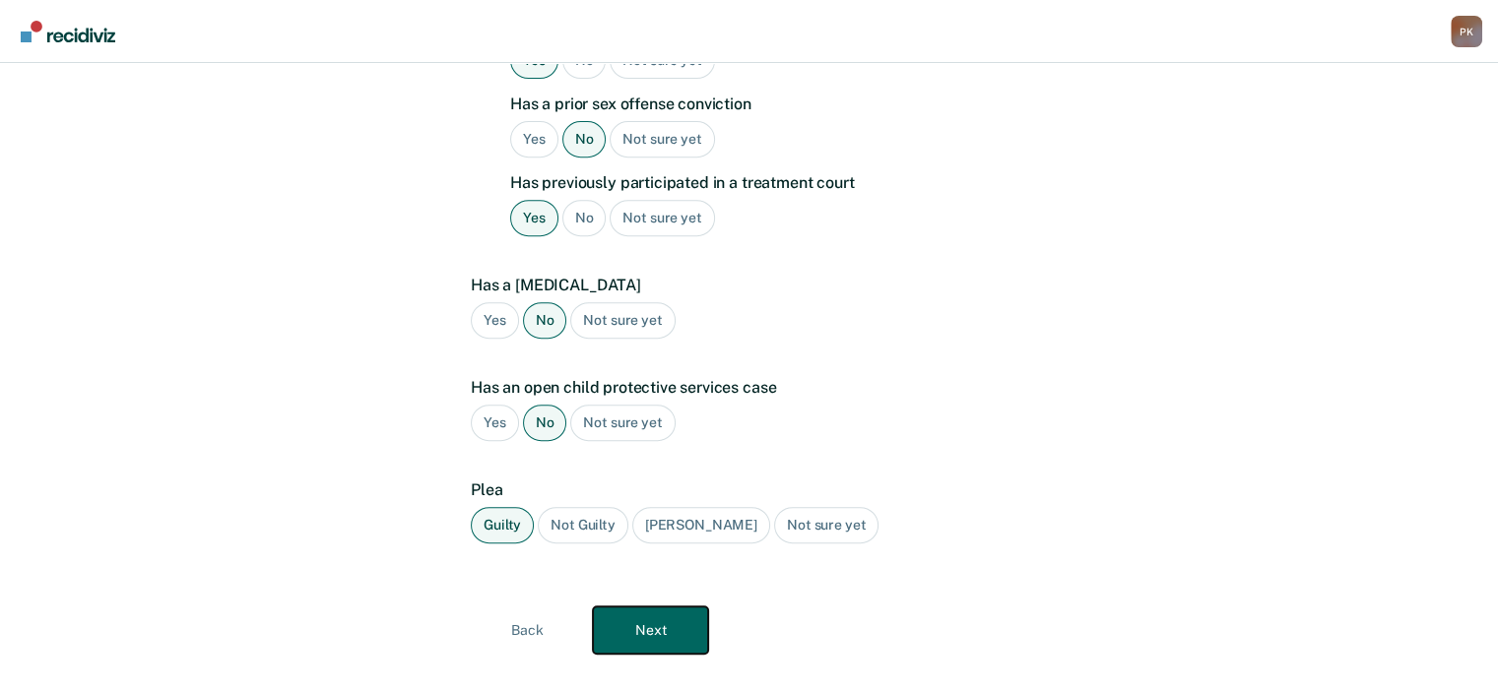
click at [650, 607] on button "Next" at bounding box center [650, 630] width 115 height 47
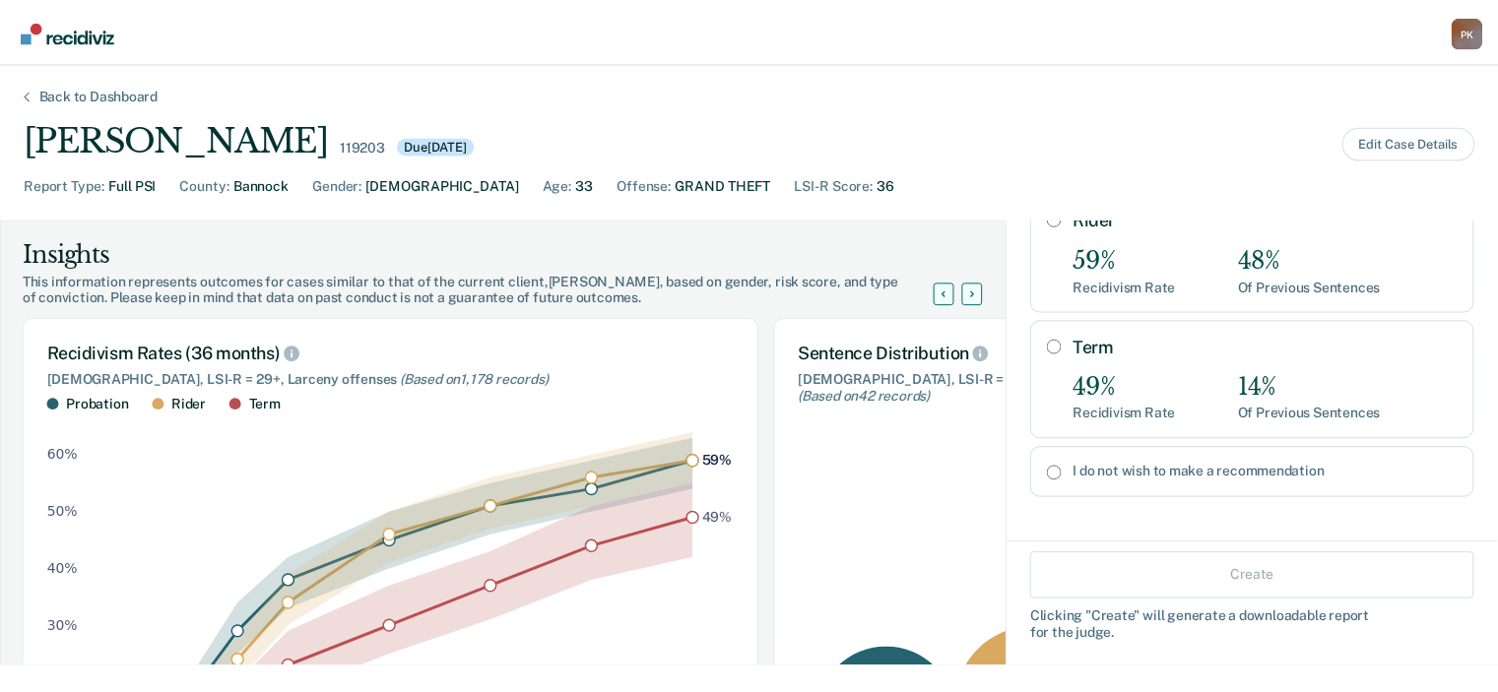
scroll to position [264, 0]
click at [1057, 342] on input "Term" at bounding box center [1064, 346] width 15 height 16
radio input "true"
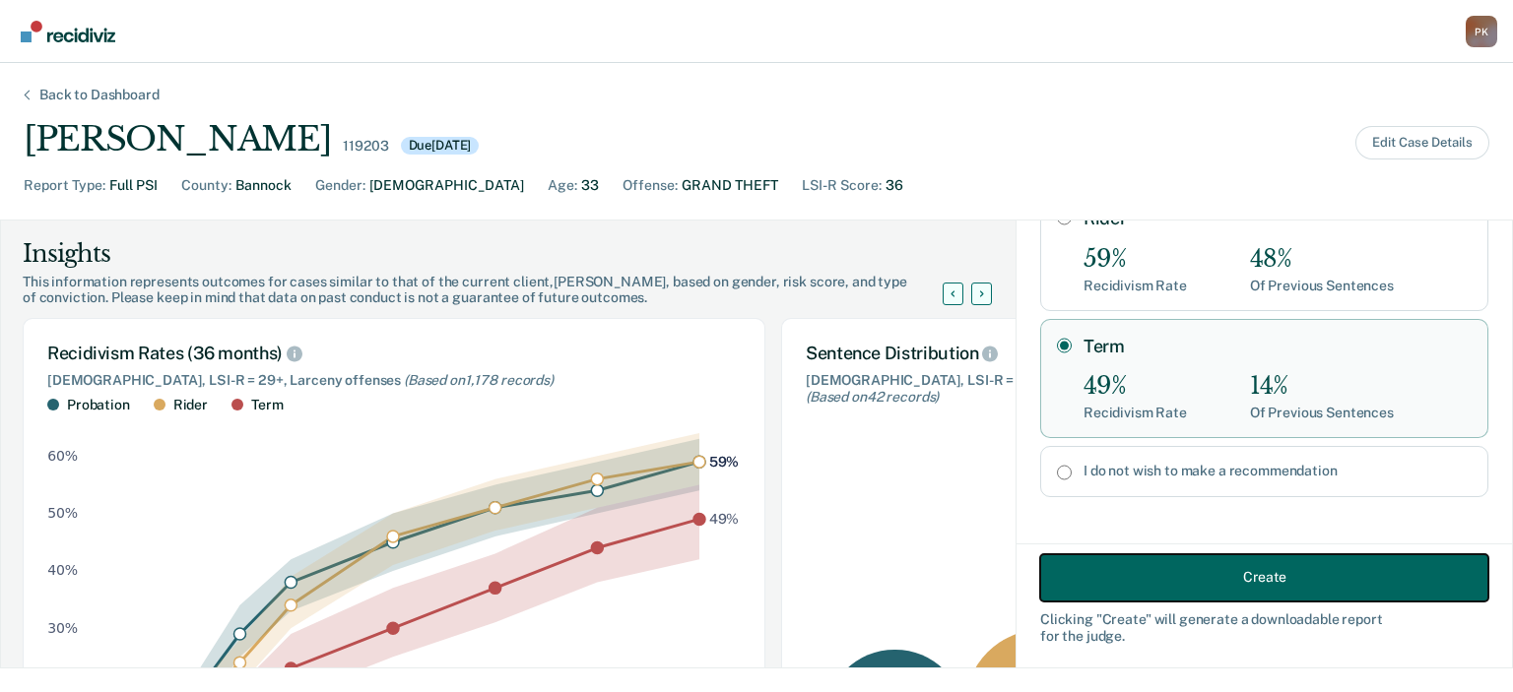
click at [1157, 571] on button "Create" at bounding box center [1264, 576] width 448 height 47
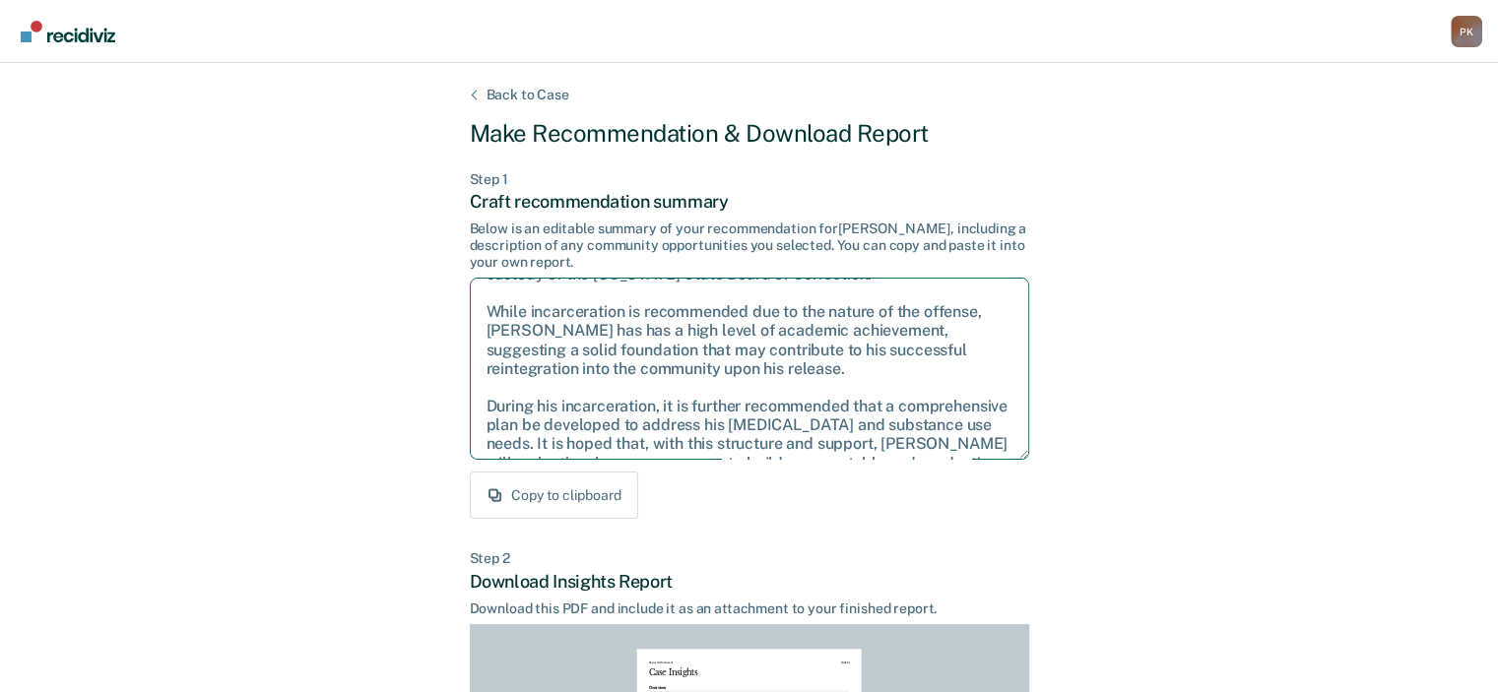
scroll to position [107, 0]
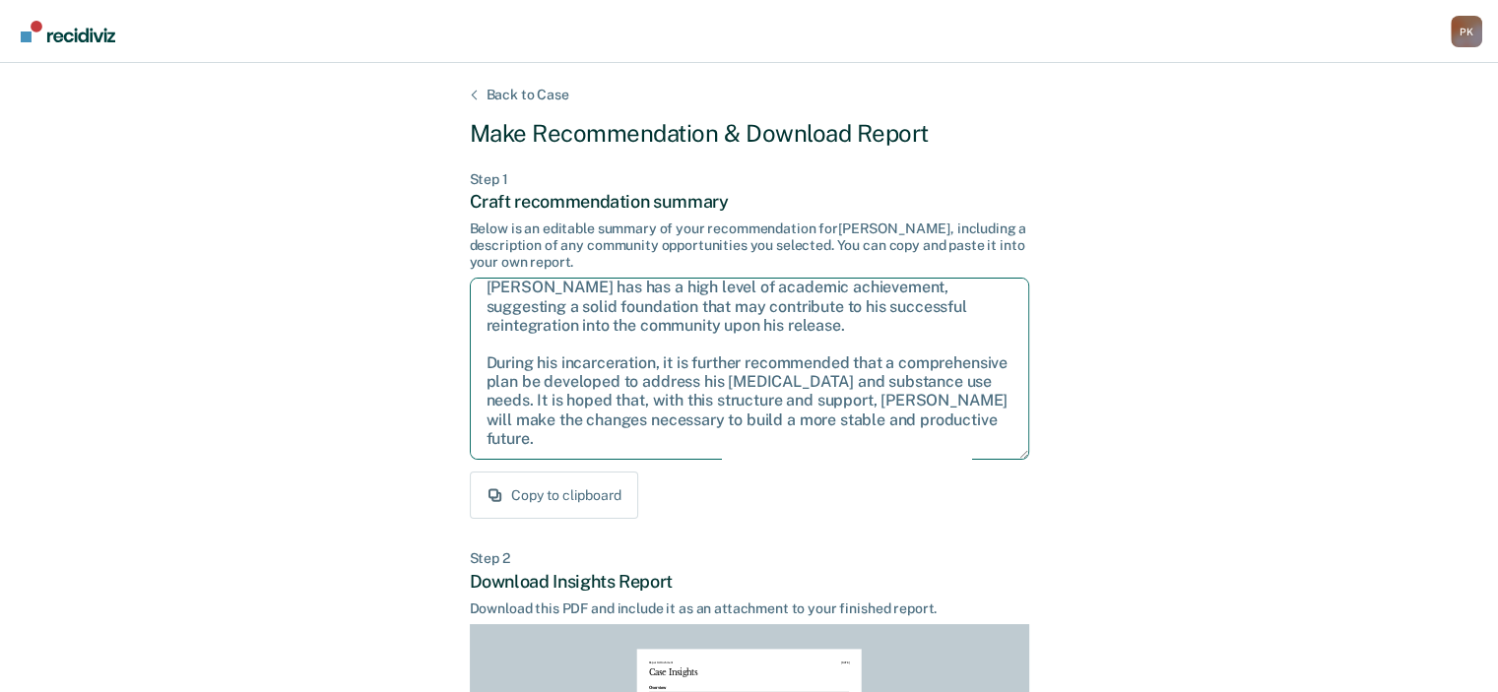
drag, startPoint x: 486, startPoint y: 299, endPoint x: 796, endPoint y: 445, distance: 342.8
click at [796, 445] on textarea "Given the circumstances of this case, it is recommended that [PERSON_NAME] be s…" at bounding box center [749, 369] width 559 height 182
click at [775, 440] on textarea "Given the circumstances of this case, it is recommended that [PERSON_NAME] be s…" at bounding box center [749, 369] width 559 height 182
click at [773, 491] on div "Copy to clipboard" at bounding box center [749, 495] width 559 height 47
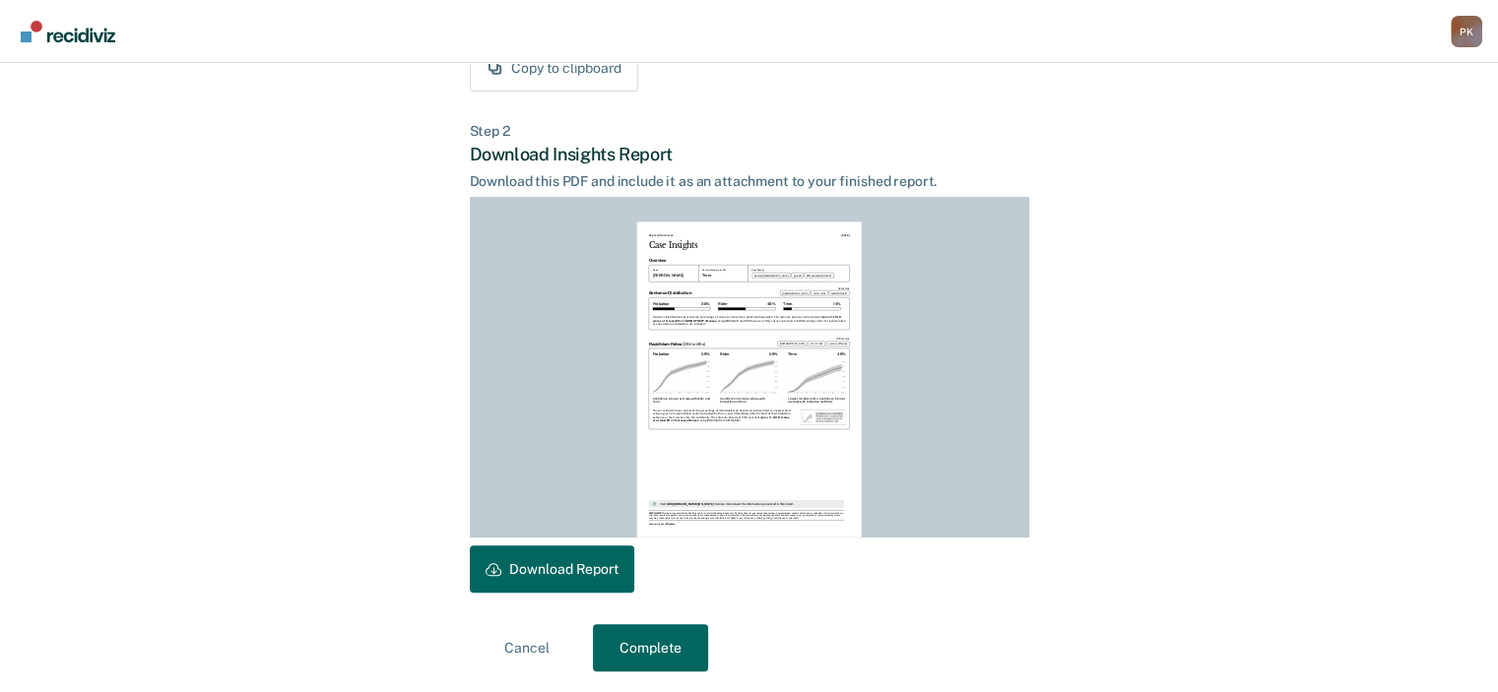
scroll to position [429, 0]
click at [566, 562] on button "Download Report" at bounding box center [552, 567] width 164 height 47
click at [638, 637] on button "Complete" at bounding box center [650, 645] width 115 height 47
